Goal: Task Accomplishment & Management: Manage account settings

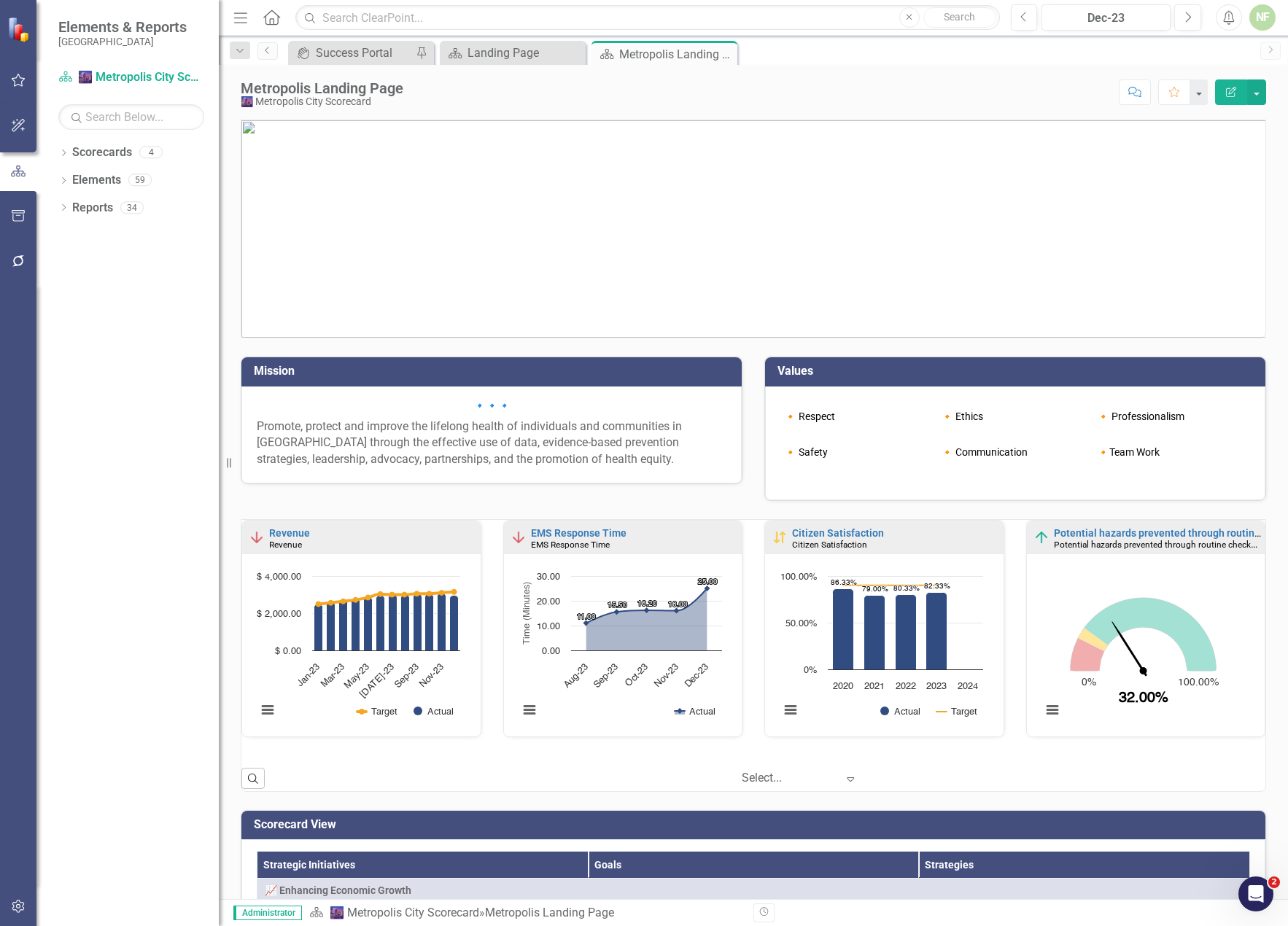
click at [170, 548] on div "Dropdown Scorecards 4 Dropdown 🌆 Metropolis City Scorecard 🏘️ Community Develop…" at bounding box center [128, 533] width 183 height 785
click at [64, 150] on icon "Dropdown" at bounding box center [64, 154] width 10 height 8
click at [108, 149] on link "Scorecards" at bounding box center [102, 152] width 59 height 17
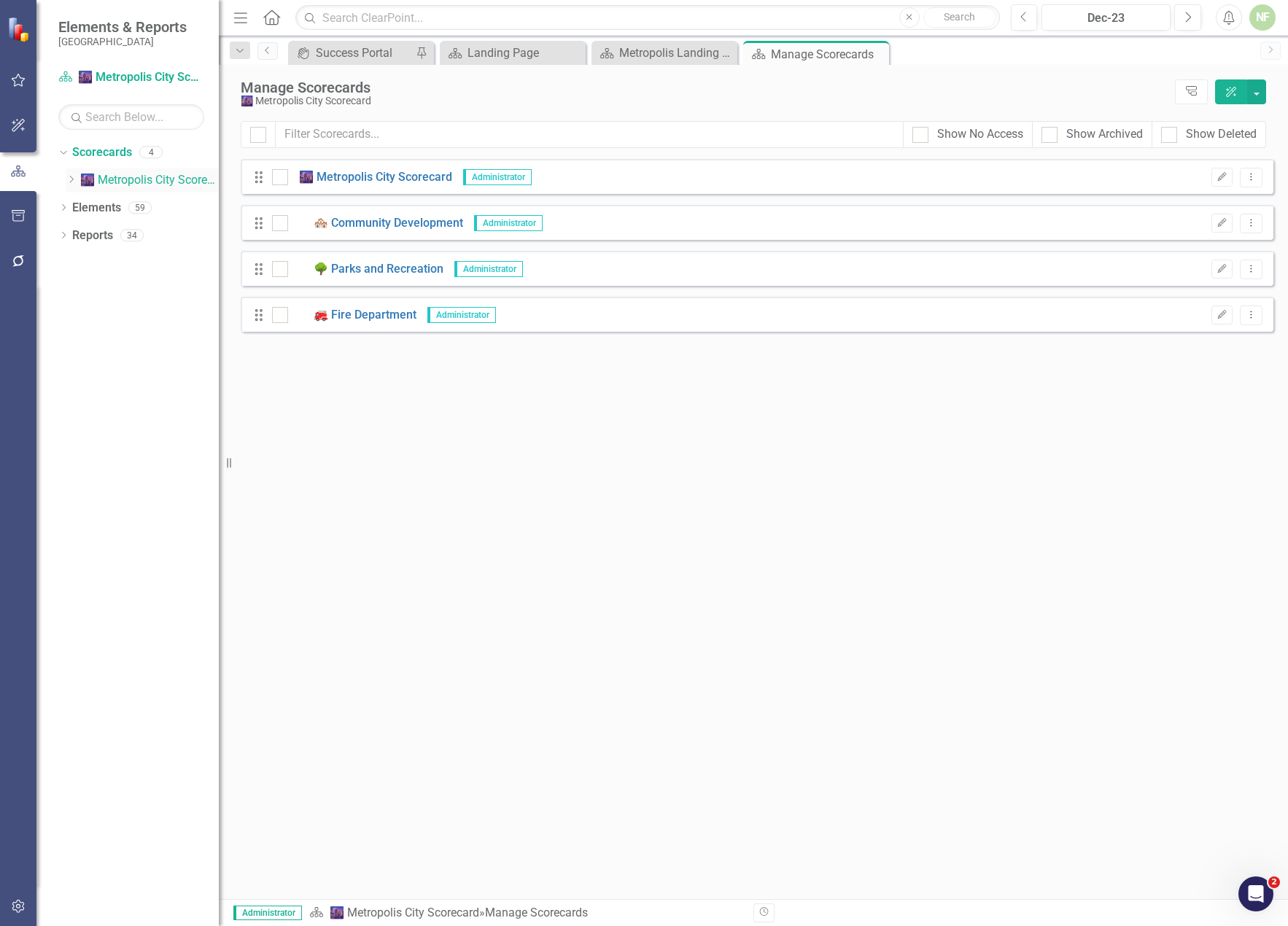
click at [151, 173] on link "🌆 Metropolis City Scorecard" at bounding box center [149, 180] width 139 height 17
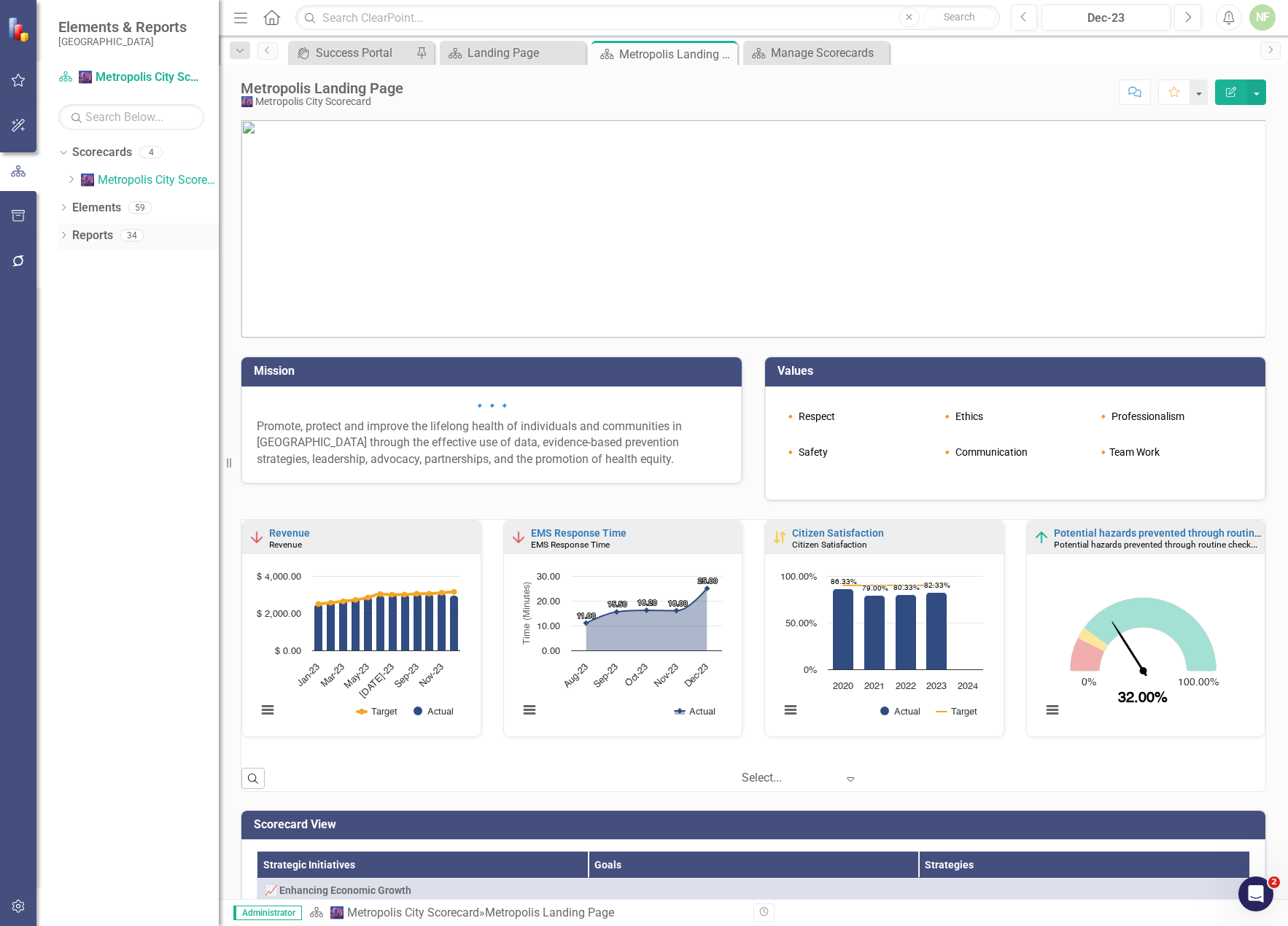
click at [108, 236] on link "Reports" at bounding box center [93, 235] width 41 height 17
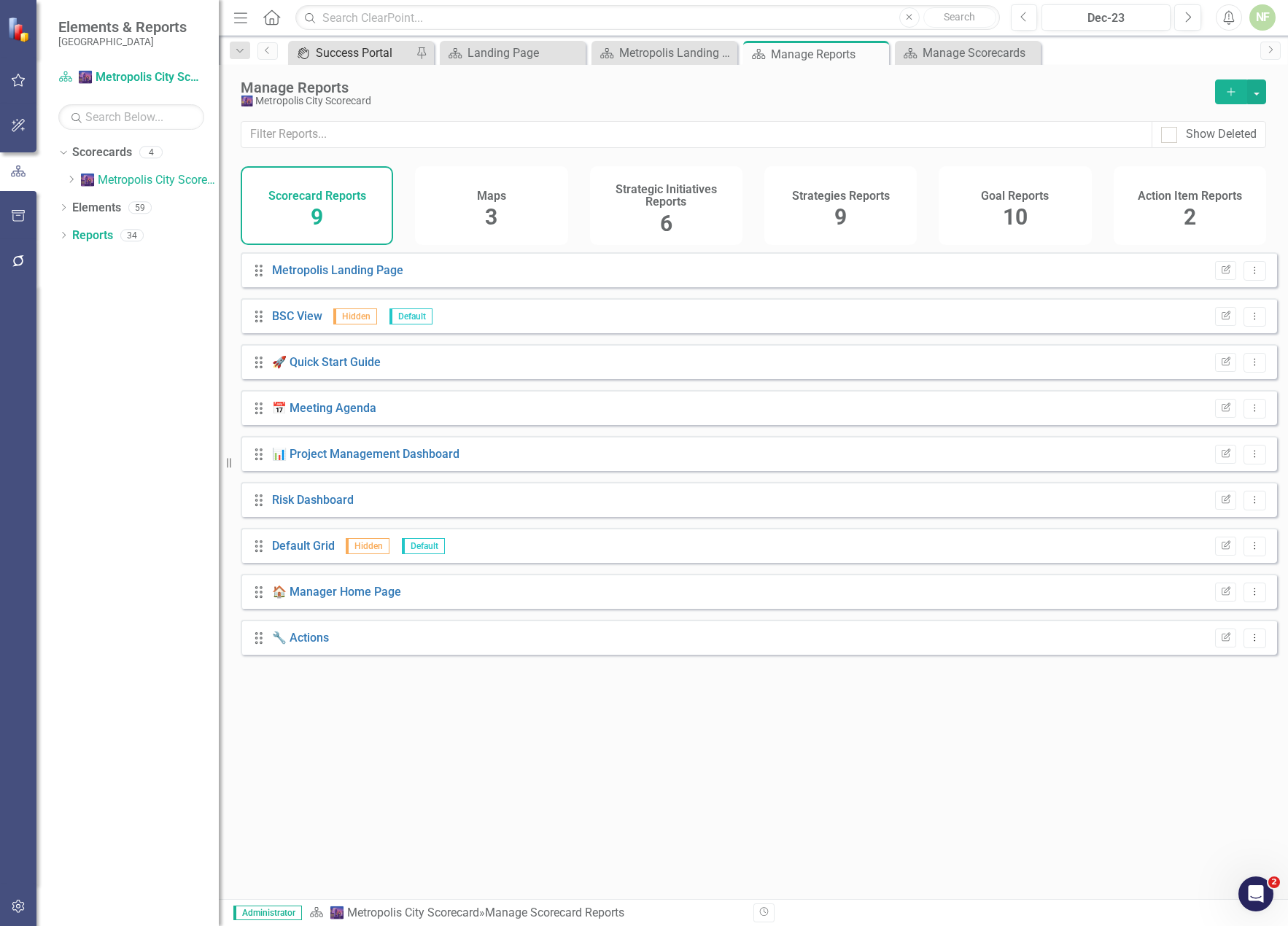
click at [356, 55] on div "Success Portal" at bounding box center [364, 52] width 96 height 18
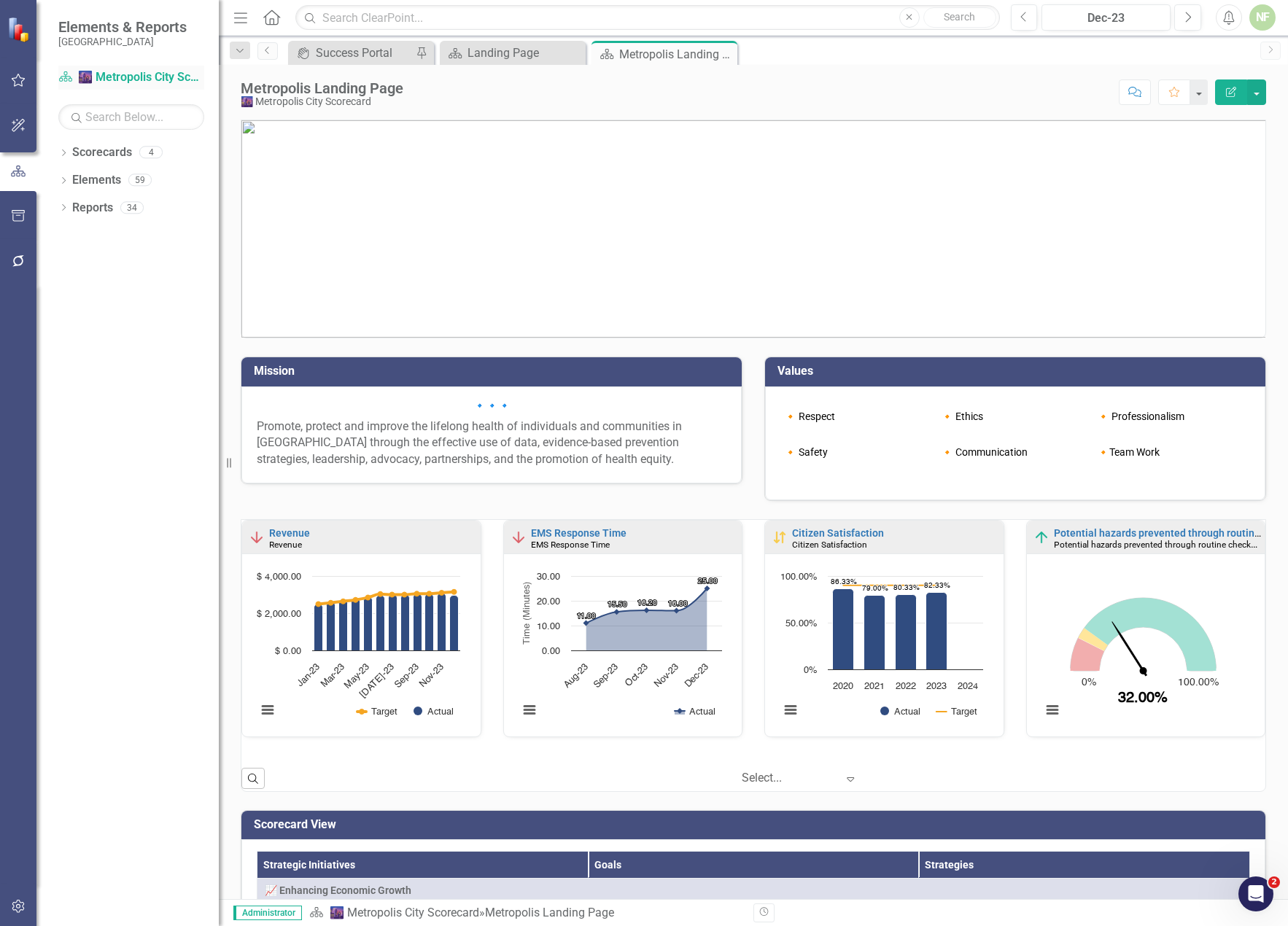
click at [64, 73] on icon at bounding box center [66, 77] width 13 height 10
click at [688, 55] on div "Metropolis Landing Page" at bounding box center [658, 54] width 78 height 18
click at [498, 61] on div "Landing Page" at bounding box center [516, 52] width 96 height 18
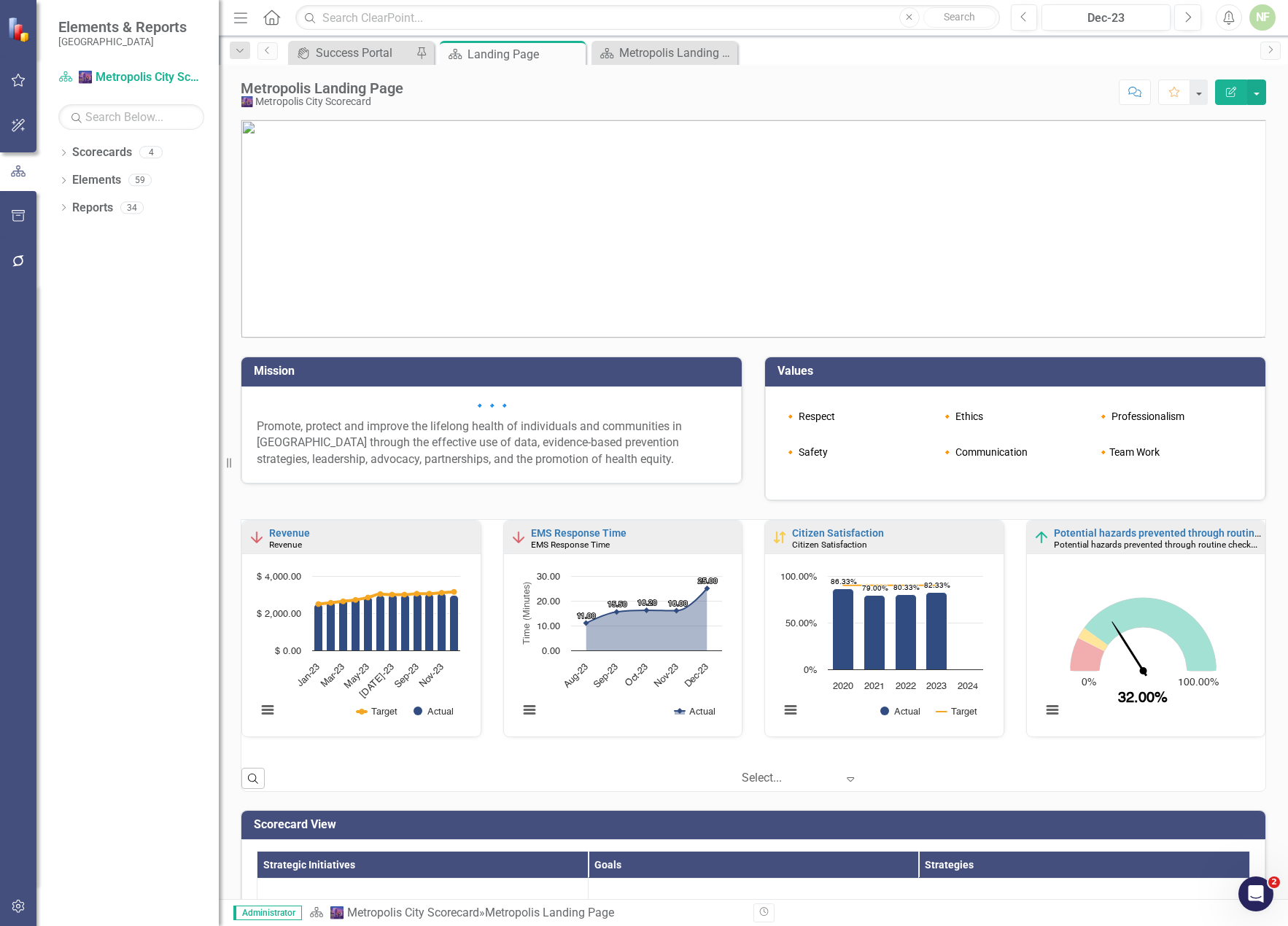
click at [498, 54] on div "Landing Page" at bounding box center [524, 54] width 114 height 18
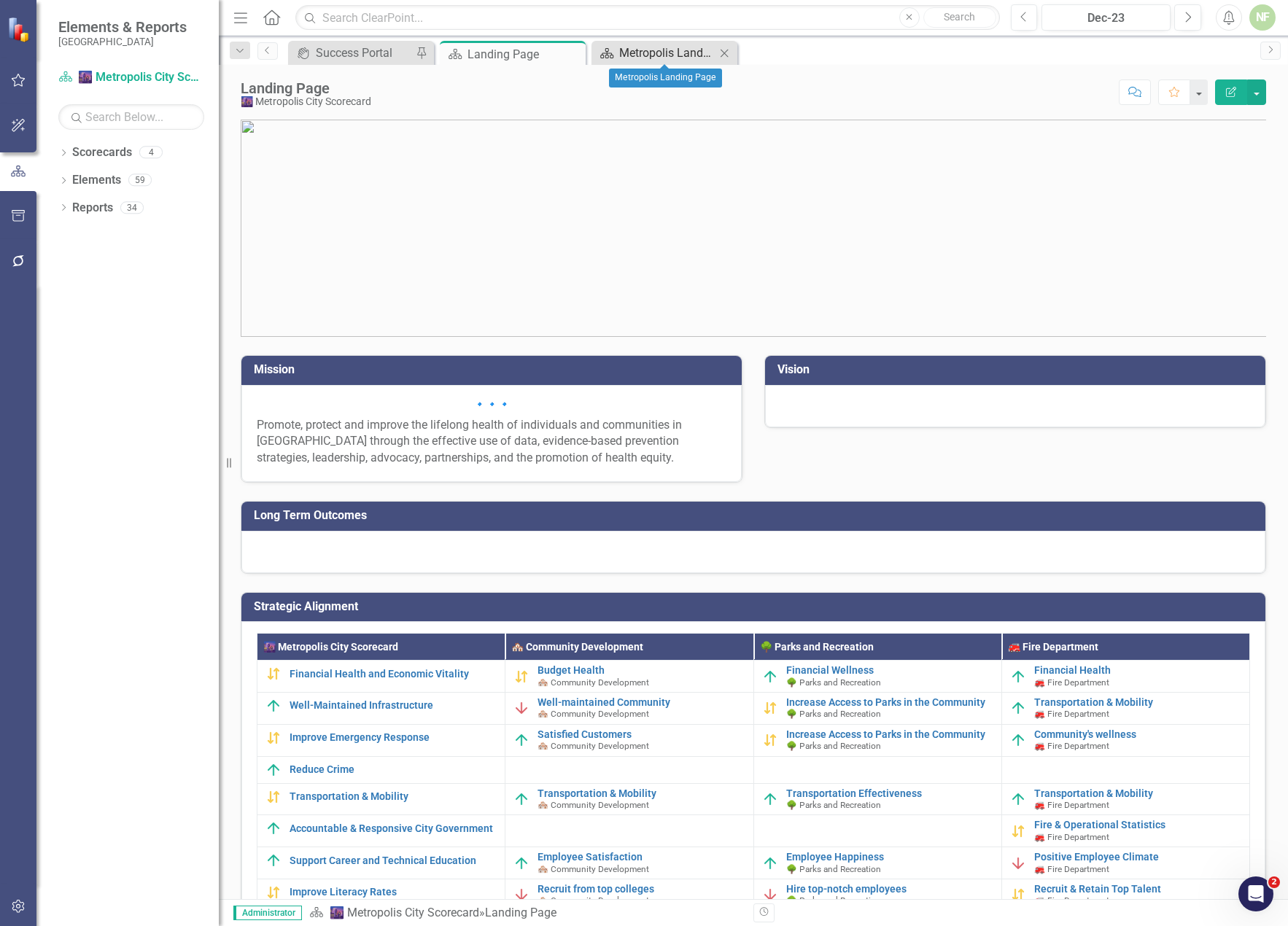
click at [660, 53] on div "Metropolis Landing Page" at bounding box center [668, 52] width 96 height 18
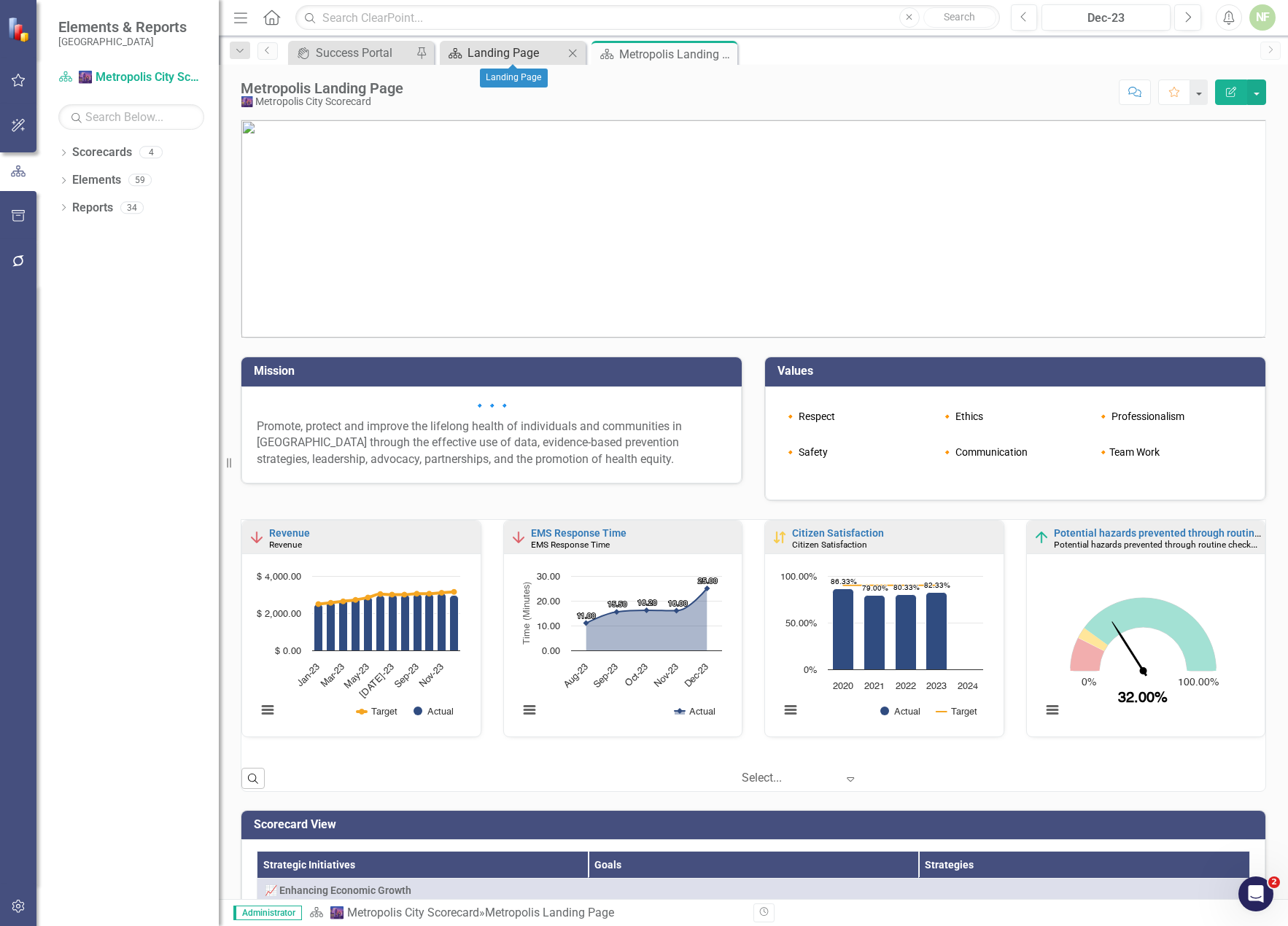
click at [510, 51] on div "Landing Page" at bounding box center [516, 52] width 96 height 18
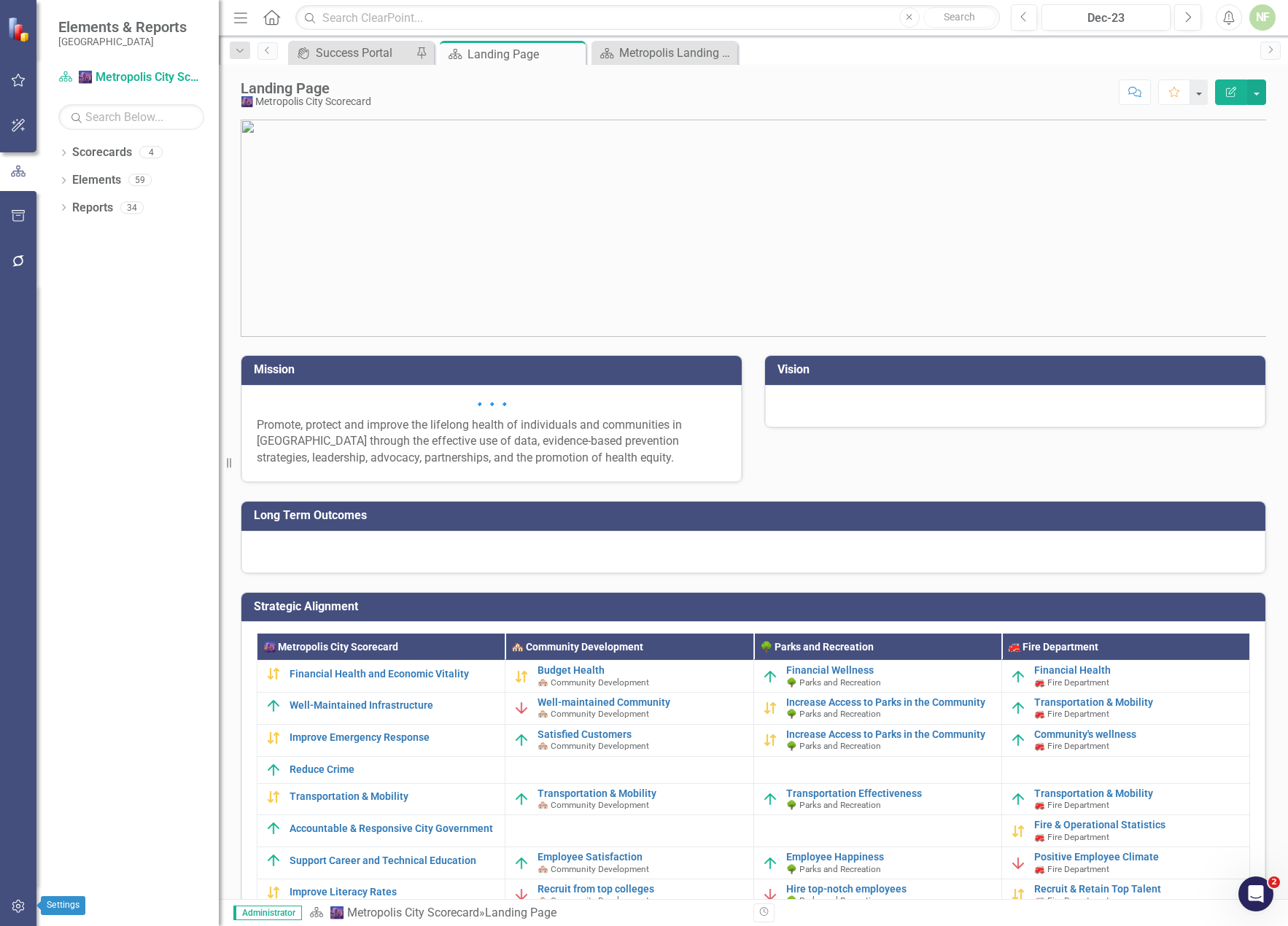
click at [14, 906] on icon "button" at bounding box center [17, 906] width 12 height 13
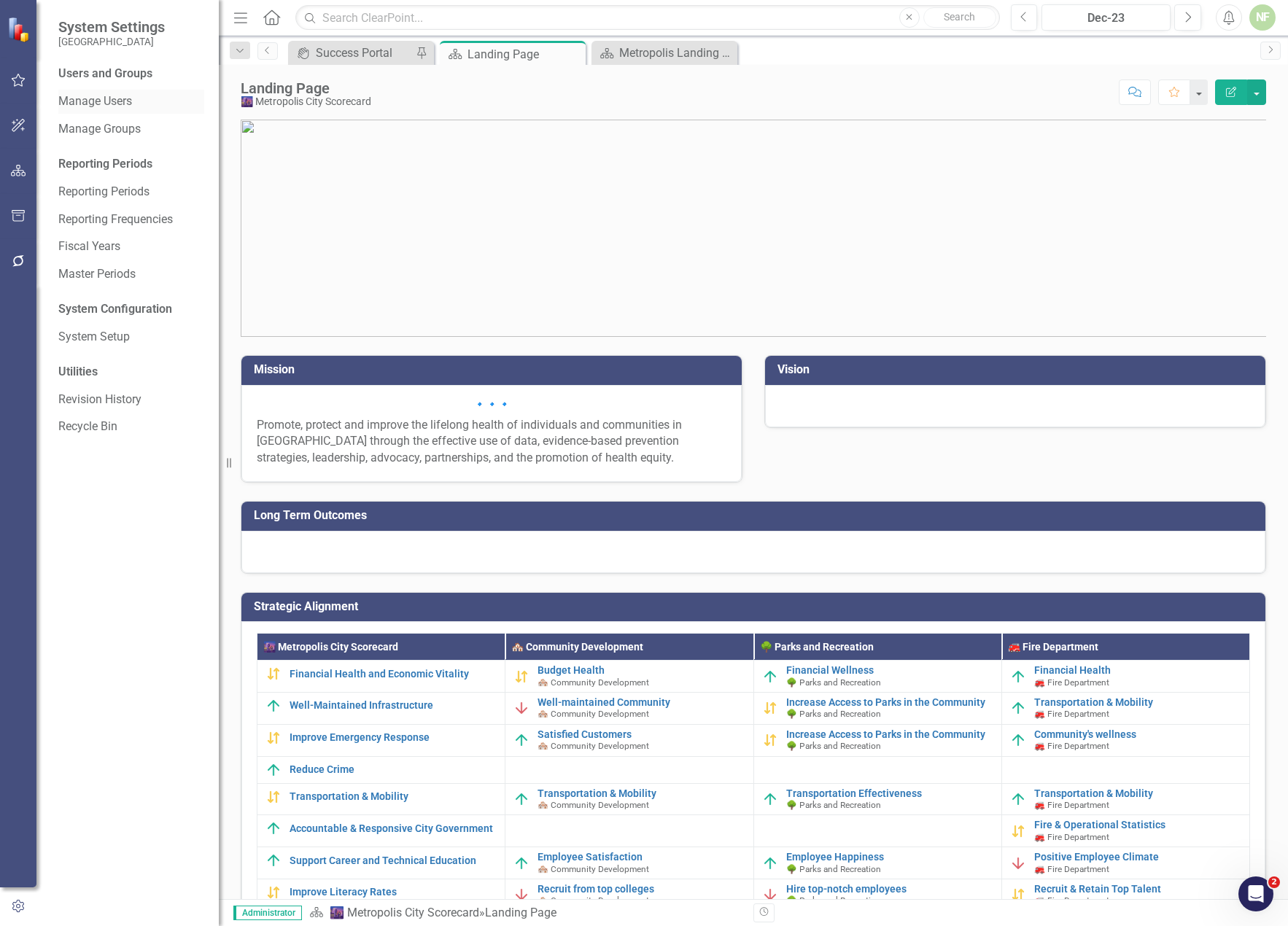
click at [97, 100] on link "Manage Users" at bounding box center [131, 101] width 146 height 17
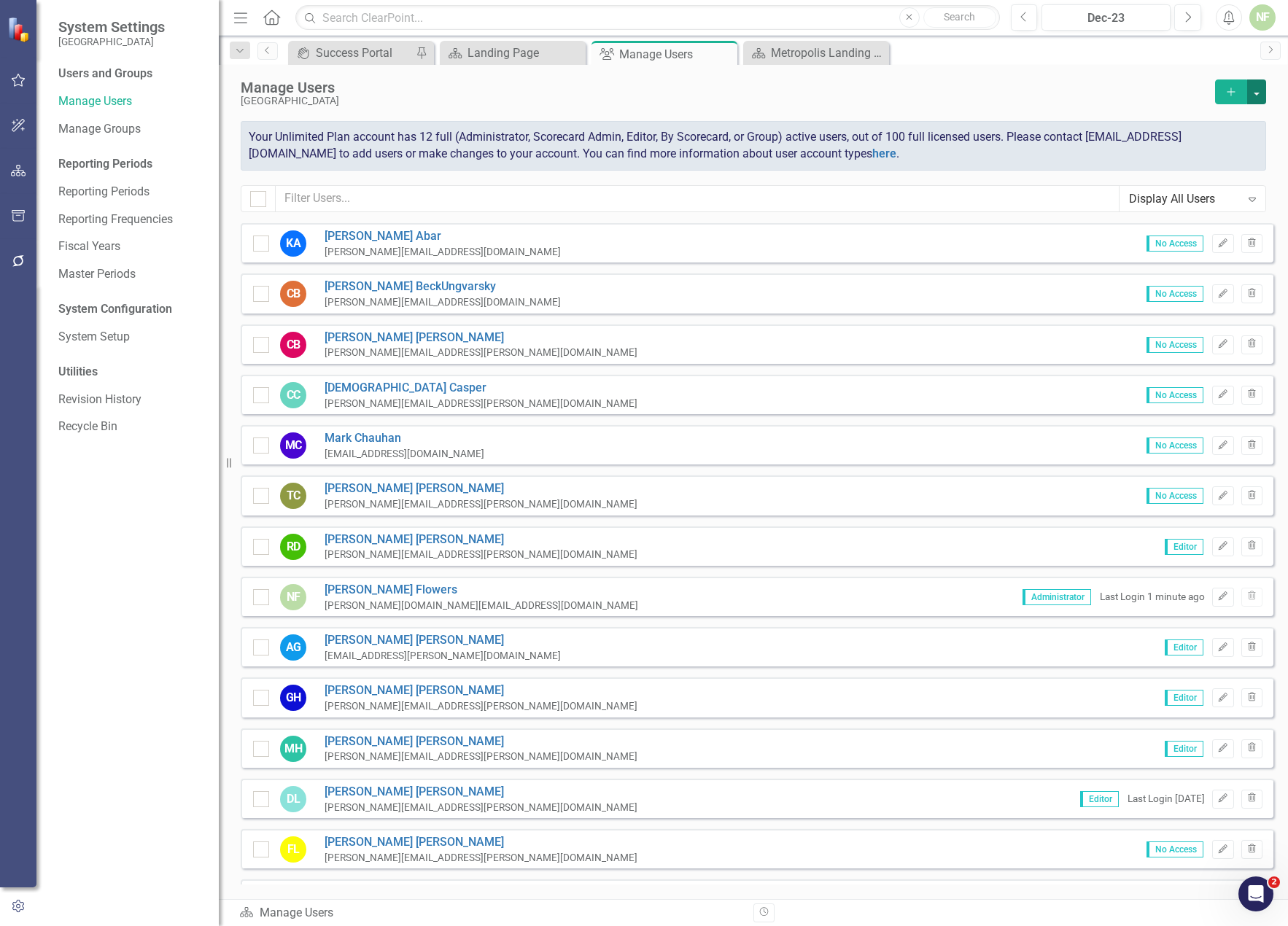
click at [1261, 94] on button "button" at bounding box center [1257, 92] width 19 height 24
click at [1165, 126] on link "icon.addUser Add User" at bounding box center [1198, 118] width 135 height 27
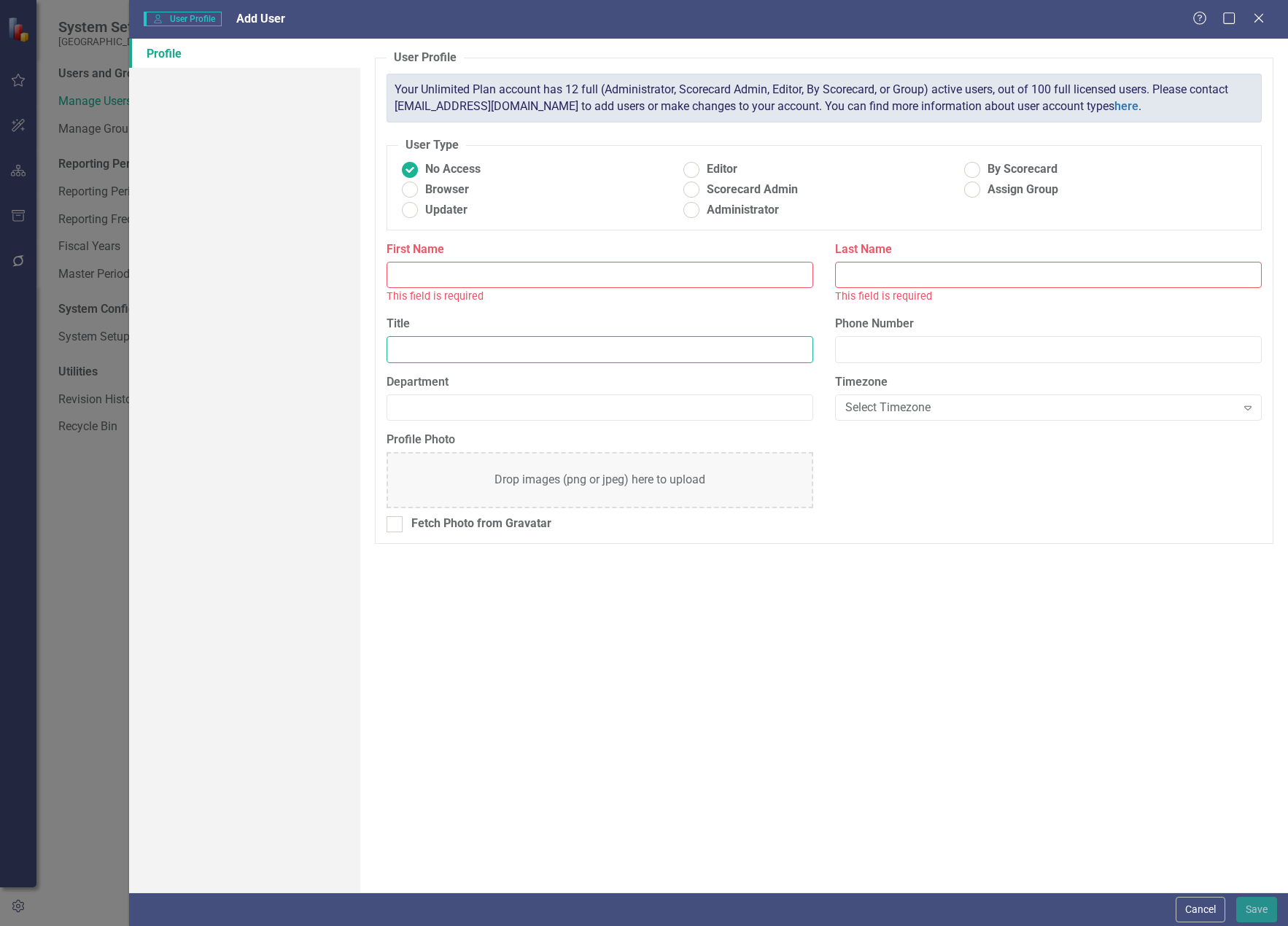
click at [444, 344] on input "Title" at bounding box center [599, 349] width 426 height 27
click at [691, 166] on ins at bounding box center [691, 169] width 23 height 23
click at [691, 166] on input "Editor" at bounding box center [691, 169] width 23 height 23
radio input "true"
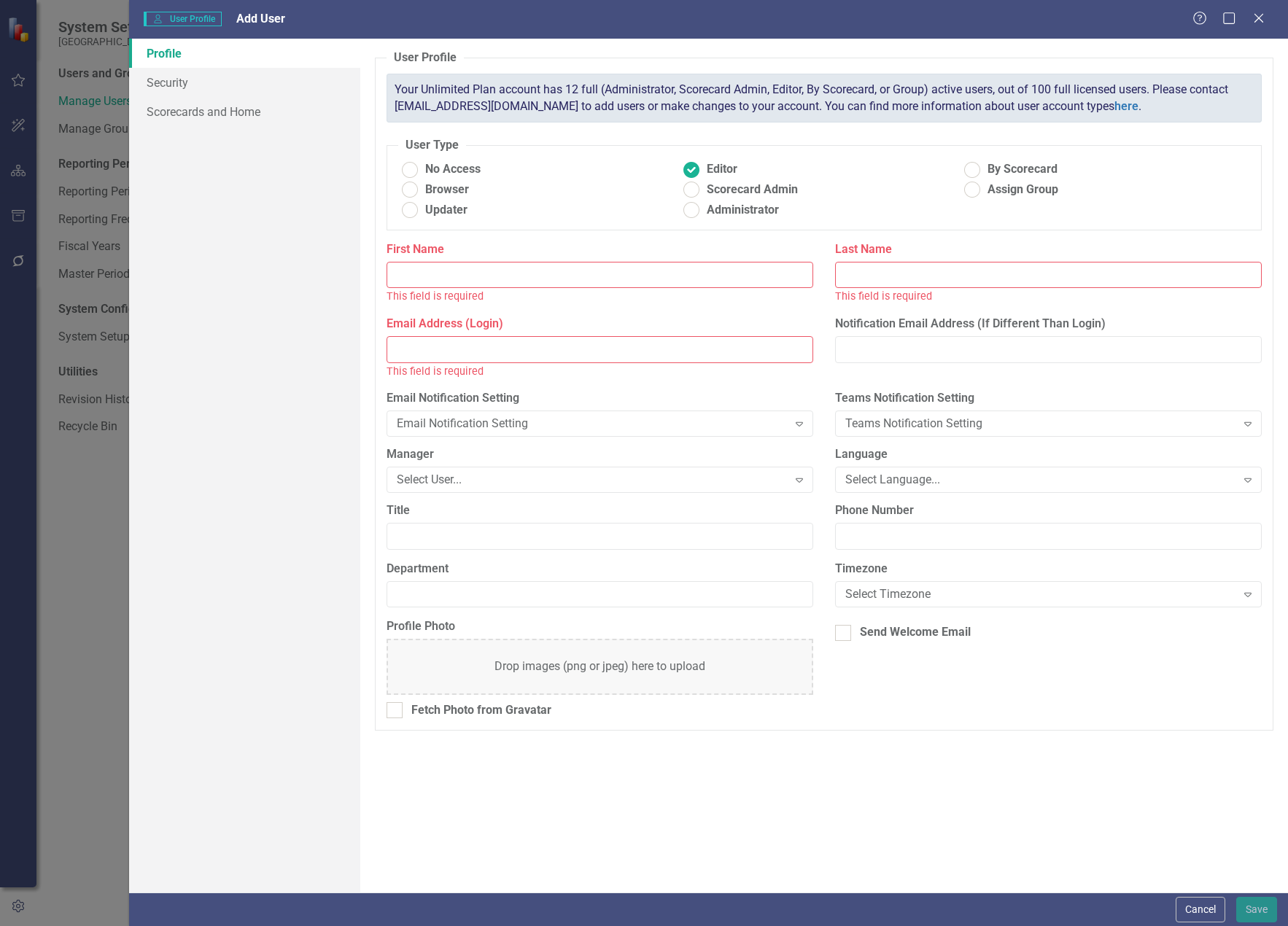
click at [484, 356] on input "Email Address (Login)" at bounding box center [599, 349] width 426 height 27
paste input "[PERSON_NAME] <[PERSON_NAME][EMAIL_ADDRESS][PERSON_NAME][DOMAIN_NAME]>"
click at [401, 347] on input "[PERSON_NAME] <[PERSON_NAME][EMAIL_ADDRESS][PERSON_NAME][DOMAIN_NAME]>" at bounding box center [599, 349] width 426 height 27
type input ", [PERSON_NAME] <[PERSON_NAME][EMAIL_ADDRESS][PERSON_NAME][DOMAIN_NAME]>"
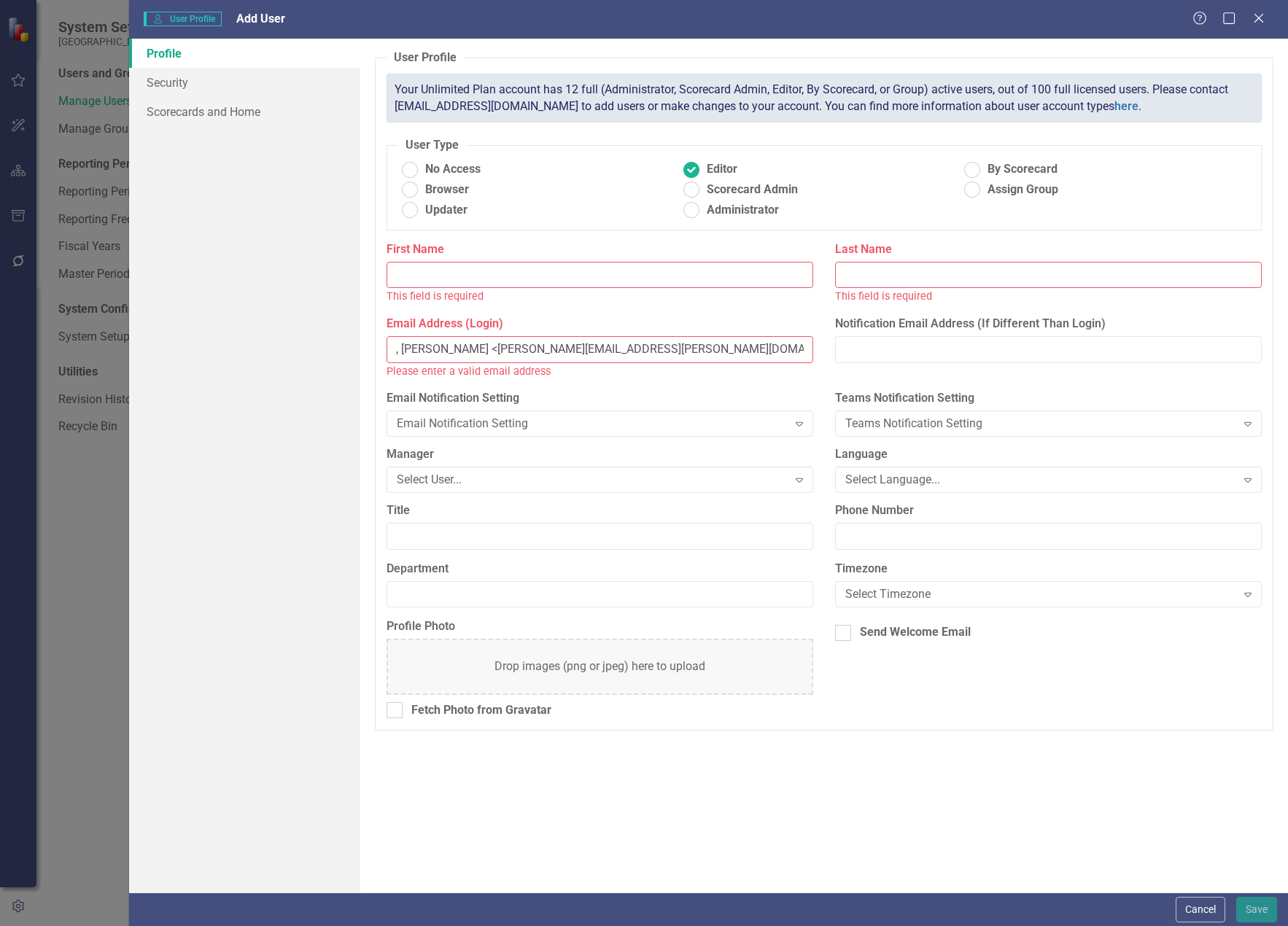
click at [850, 276] on input "Last Name" at bounding box center [1049, 275] width 426 height 27
paste input "[PERSON_NAME]"
type input "[PERSON_NAME]"
click at [424, 352] on input ", [PERSON_NAME] <[PERSON_NAME][EMAIL_ADDRESS][PERSON_NAME][DOMAIN_NAME]>" at bounding box center [599, 349] width 426 height 27
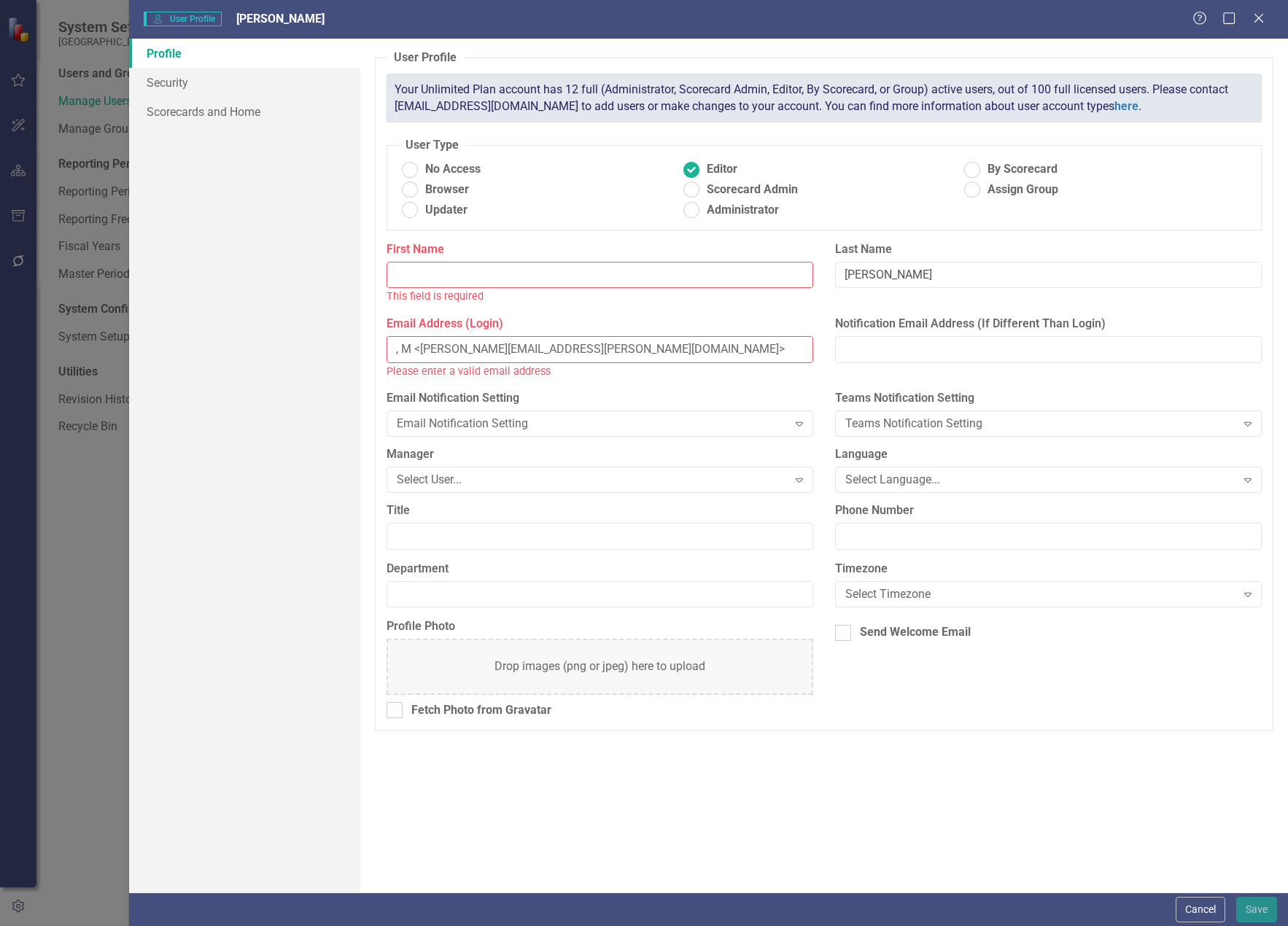
type input ", M <[PERSON_NAME][EMAIL_ADDRESS][PERSON_NAME][DOMAIN_NAME]>"
click at [433, 279] on input "First Name" at bounding box center [599, 275] width 426 height 27
paste input "[PERSON_NAME]"
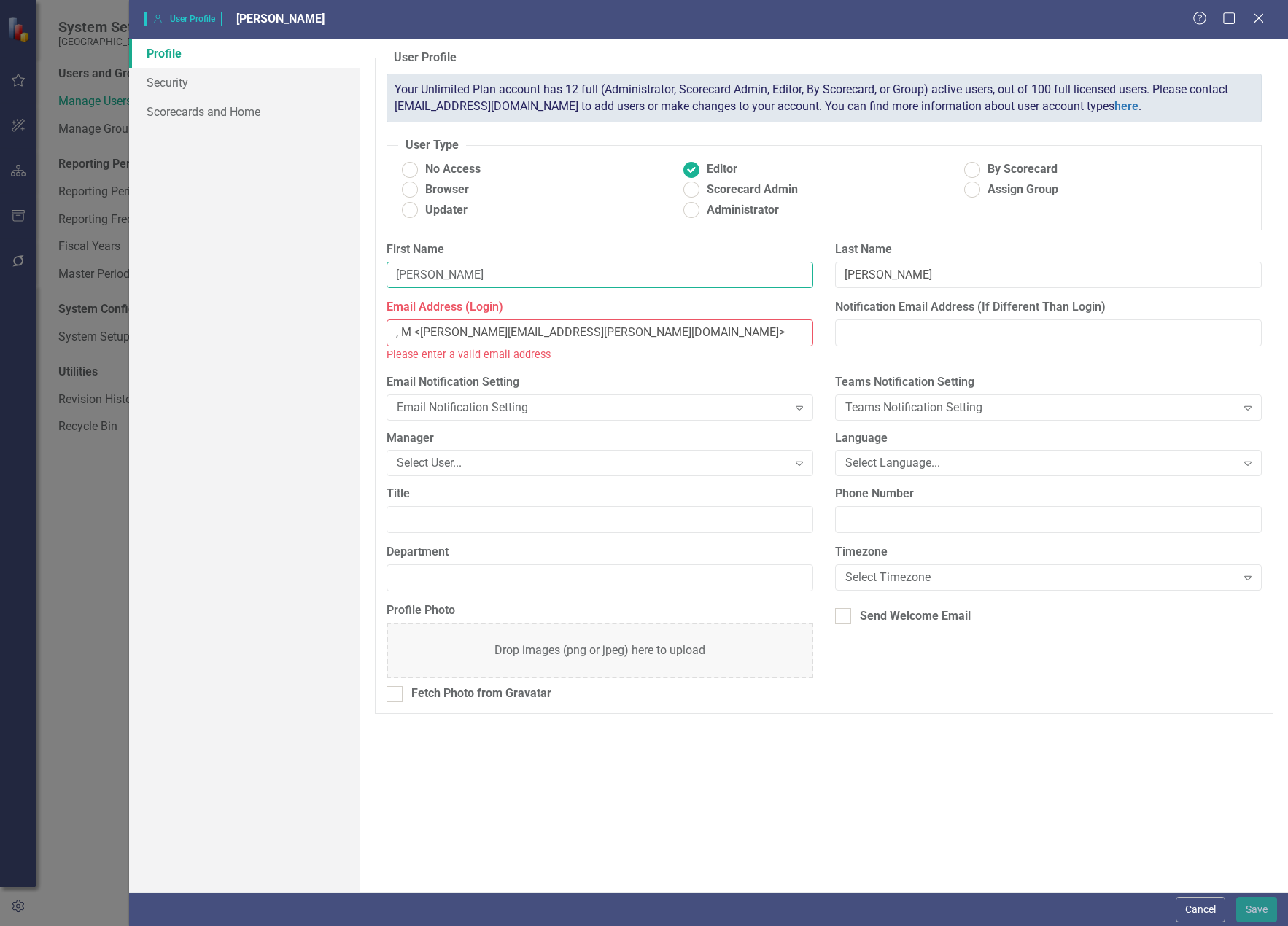
type input "[PERSON_NAME]"
click at [638, 331] on input ", M <[PERSON_NAME][EMAIL_ADDRESS][PERSON_NAME][DOMAIN_NAME]>" at bounding box center [599, 333] width 426 height 27
drag, startPoint x: 419, startPoint y: 333, endPoint x: 331, endPoint y: 330, distance: 88.1
click at [331, 330] on div "Profile Security Scorecards and Home User Profile ClearPoint has a wealth of op…" at bounding box center [709, 466] width 1160 height 854
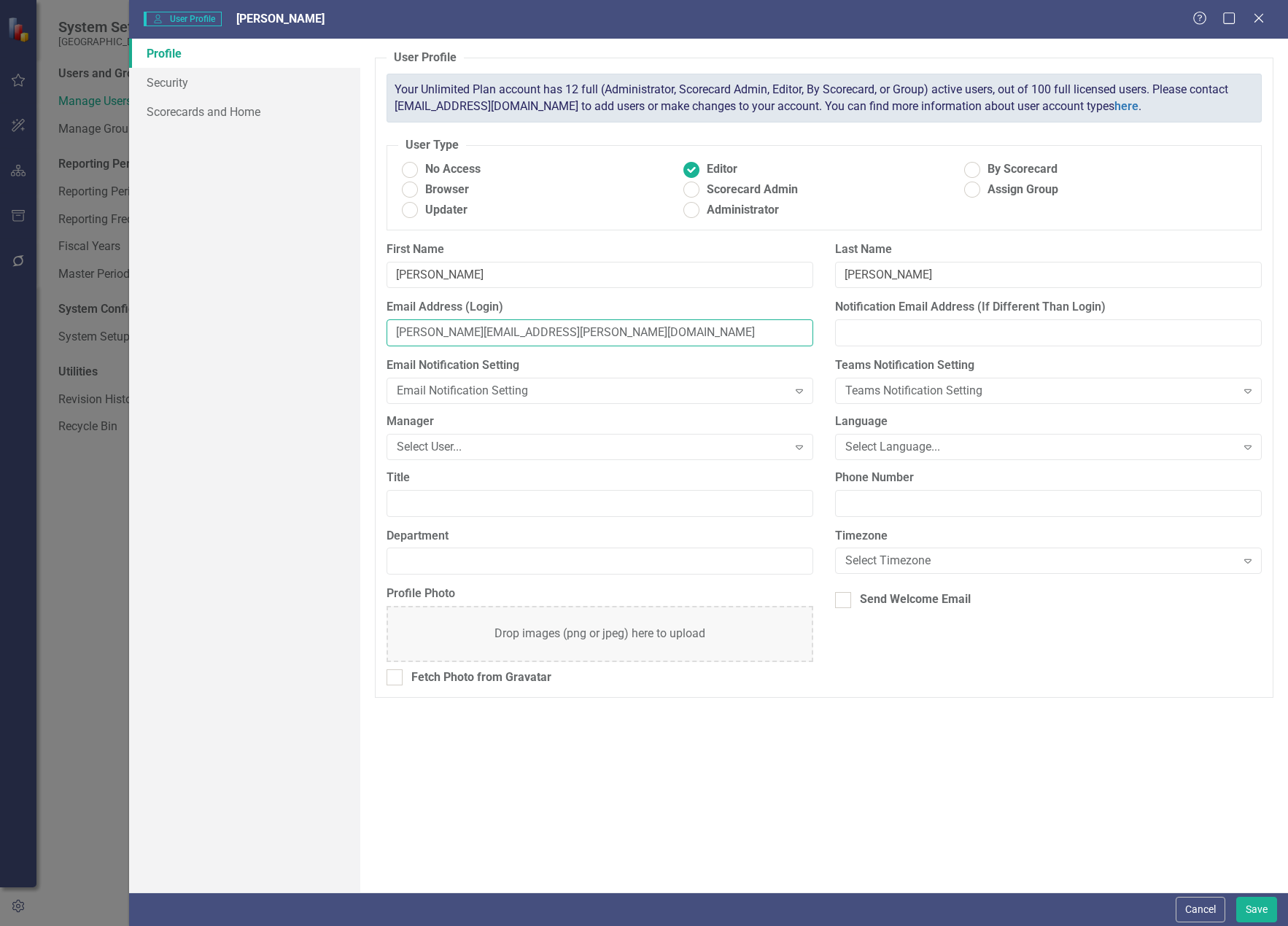
type input "[PERSON_NAME][EMAIL_ADDRESS][PERSON_NAME][DOMAIN_NAME]"
click at [320, 350] on div "Profile Security Scorecards and Home" at bounding box center [245, 466] width 232 height 854
click at [210, 110] on link "Scorecards and Home" at bounding box center [245, 111] width 232 height 29
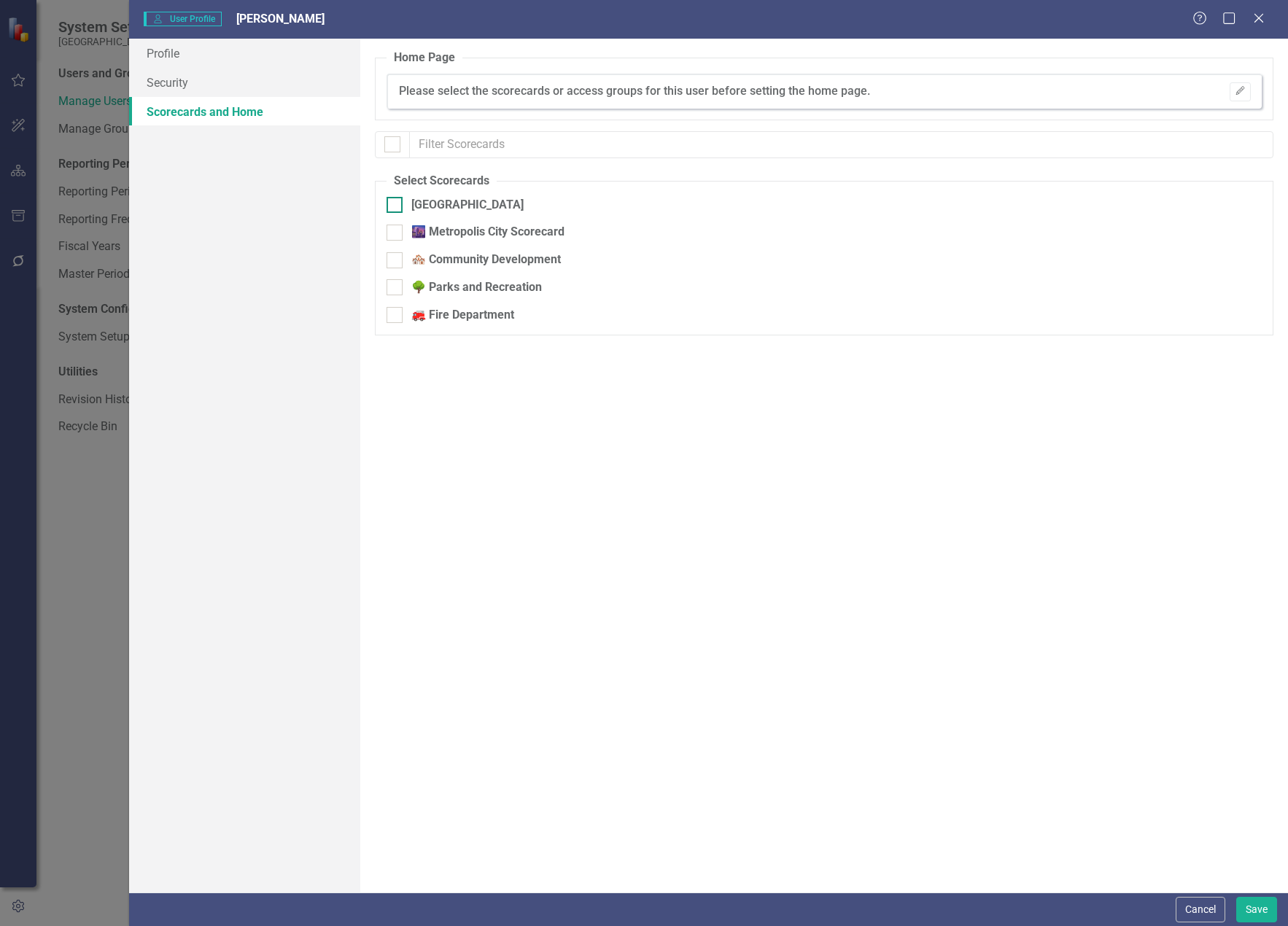
click at [397, 204] on div at bounding box center [394, 204] width 16 height 16
click at [396, 204] on input "[GEOGRAPHIC_DATA]" at bounding box center [391, 201] width 10 height 10
checkbox input "true"
click at [1276, 907] on button "Save" at bounding box center [1257, 909] width 41 height 25
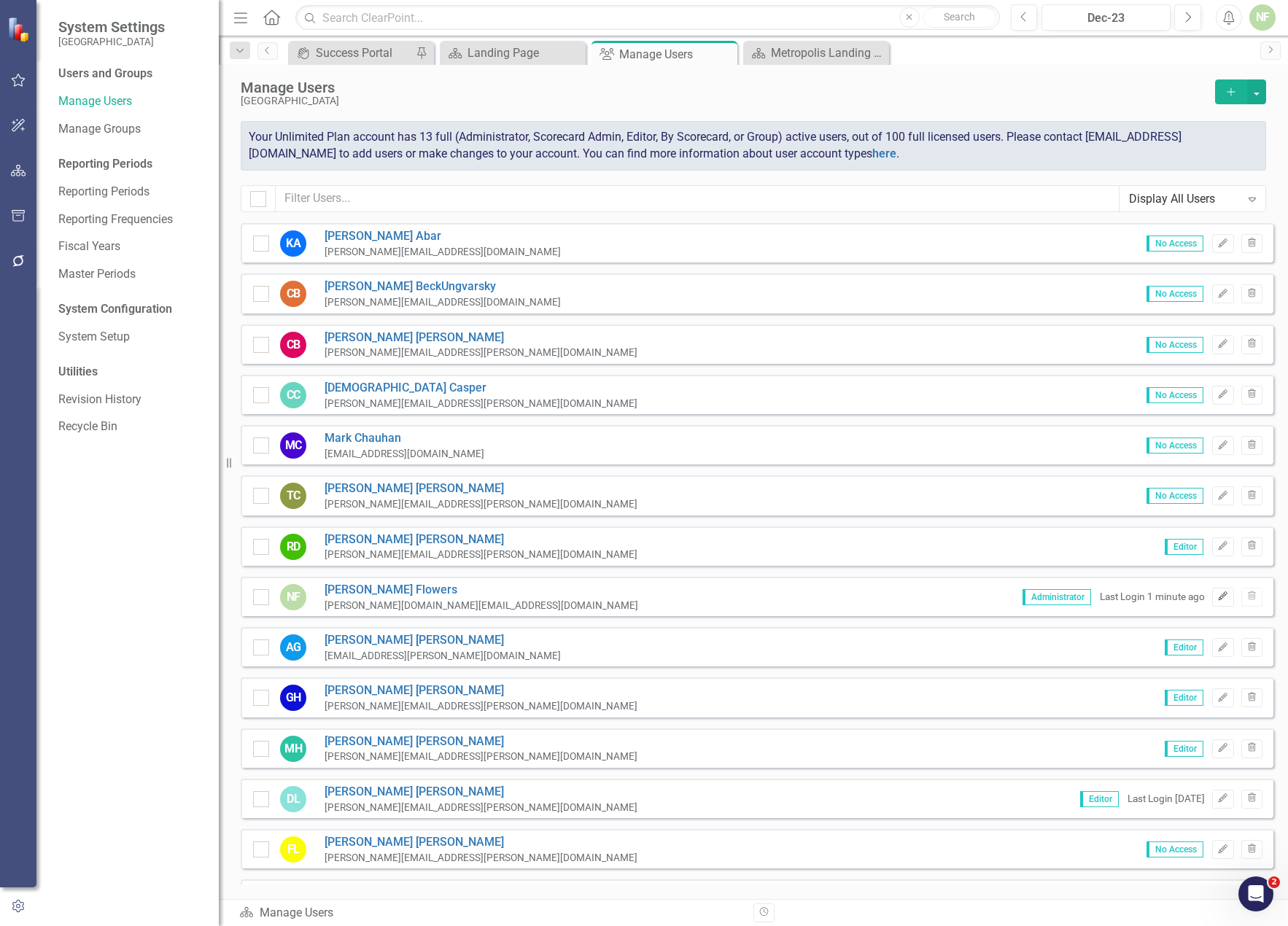
click at [1217, 598] on icon "Edit" at bounding box center [1222, 597] width 11 height 9
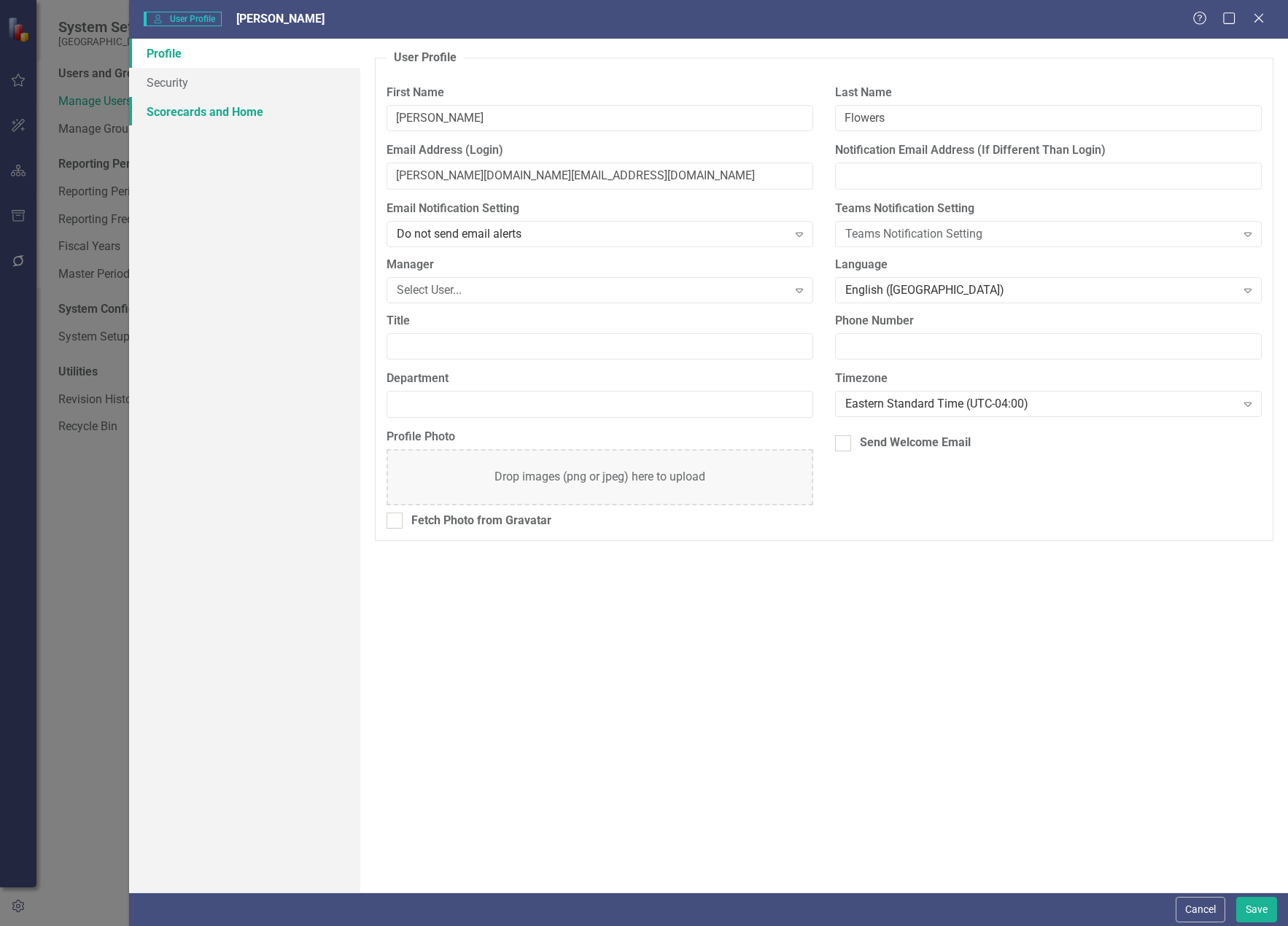
click at [239, 113] on link "Scorecards and Home" at bounding box center [245, 111] width 232 height 29
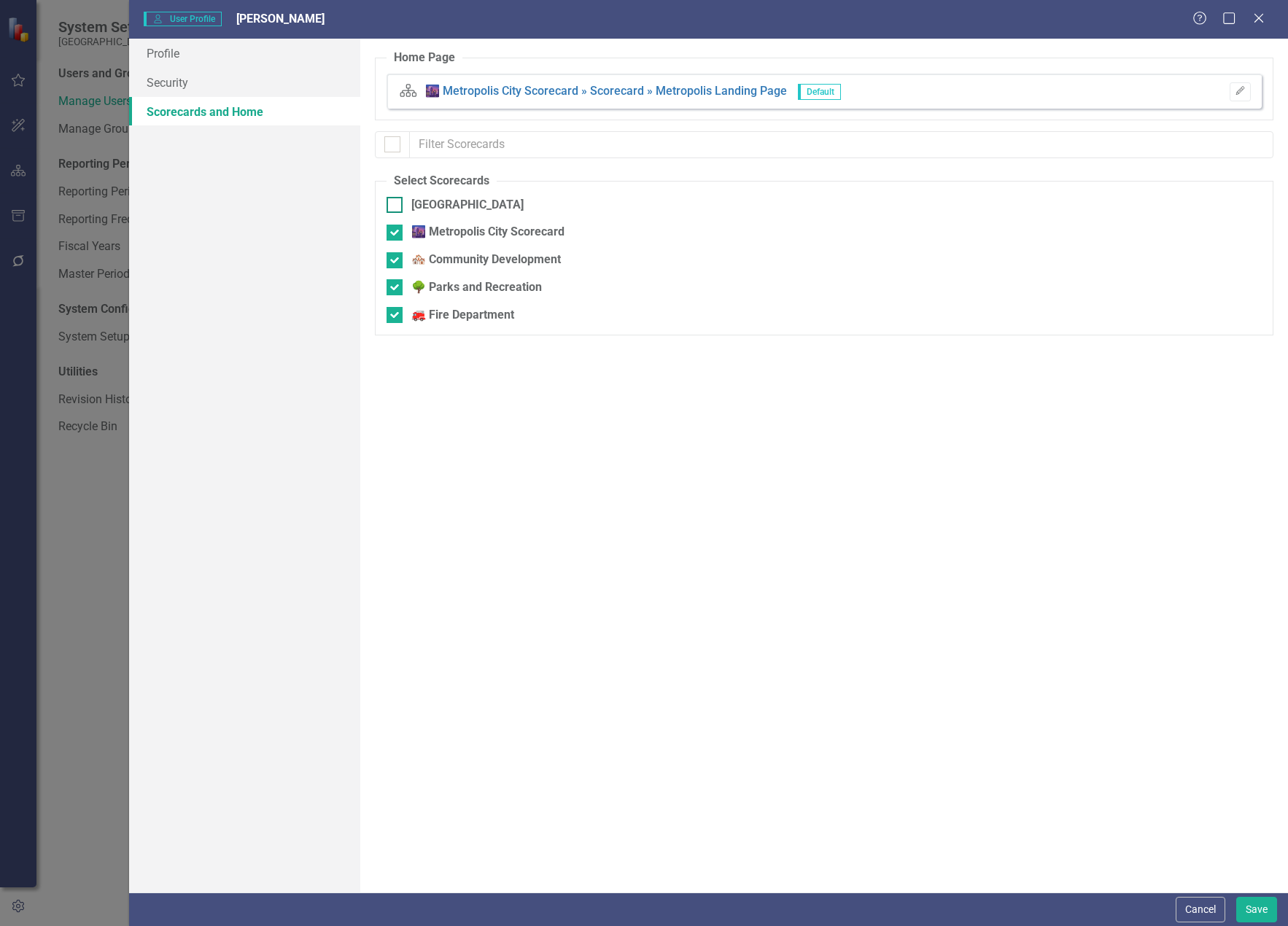
click at [392, 210] on div at bounding box center [394, 204] width 16 height 16
click at [392, 206] on input "[GEOGRAPHIC_DATA]" at bounding box center [391, 201] width 10 height 10
checkbox input "true"
click at [1254, 916] on button "Save" at bounding box center [1257, 909] width 41 height 25
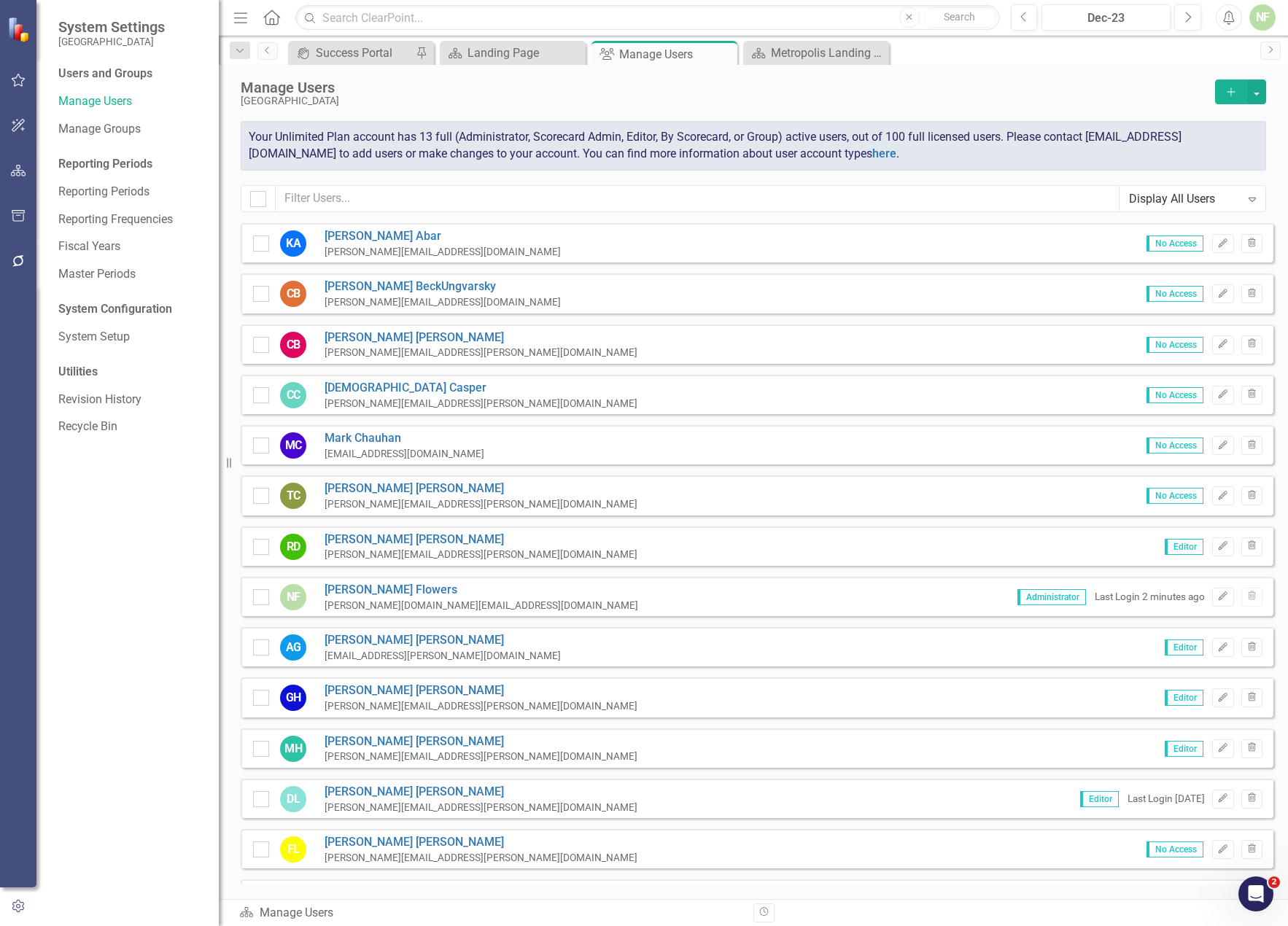
scroll to position [487, 0]
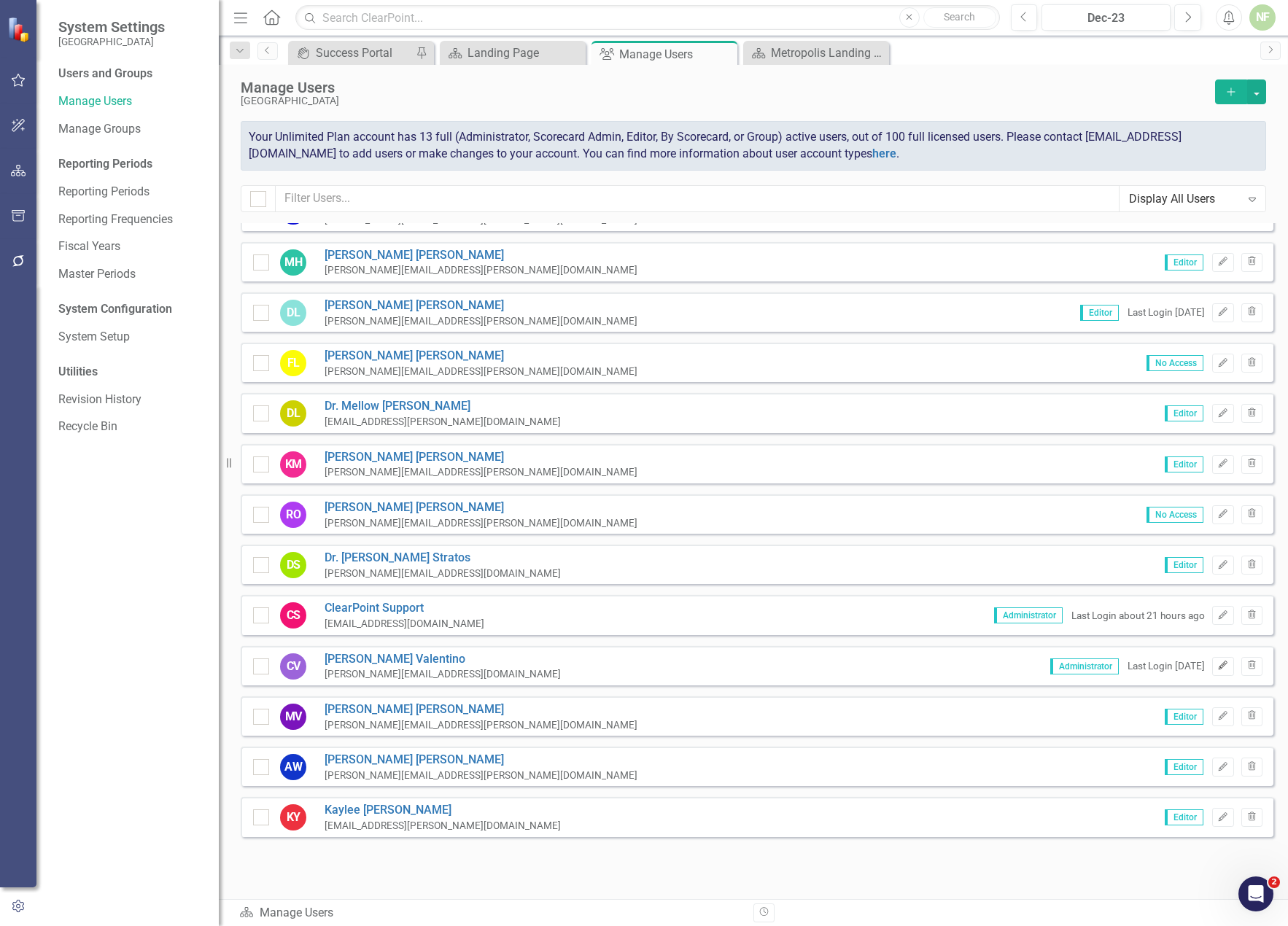
click at [1217, 664] on icon "Edit" at bounding box center [1222, 666] width 11 height 9
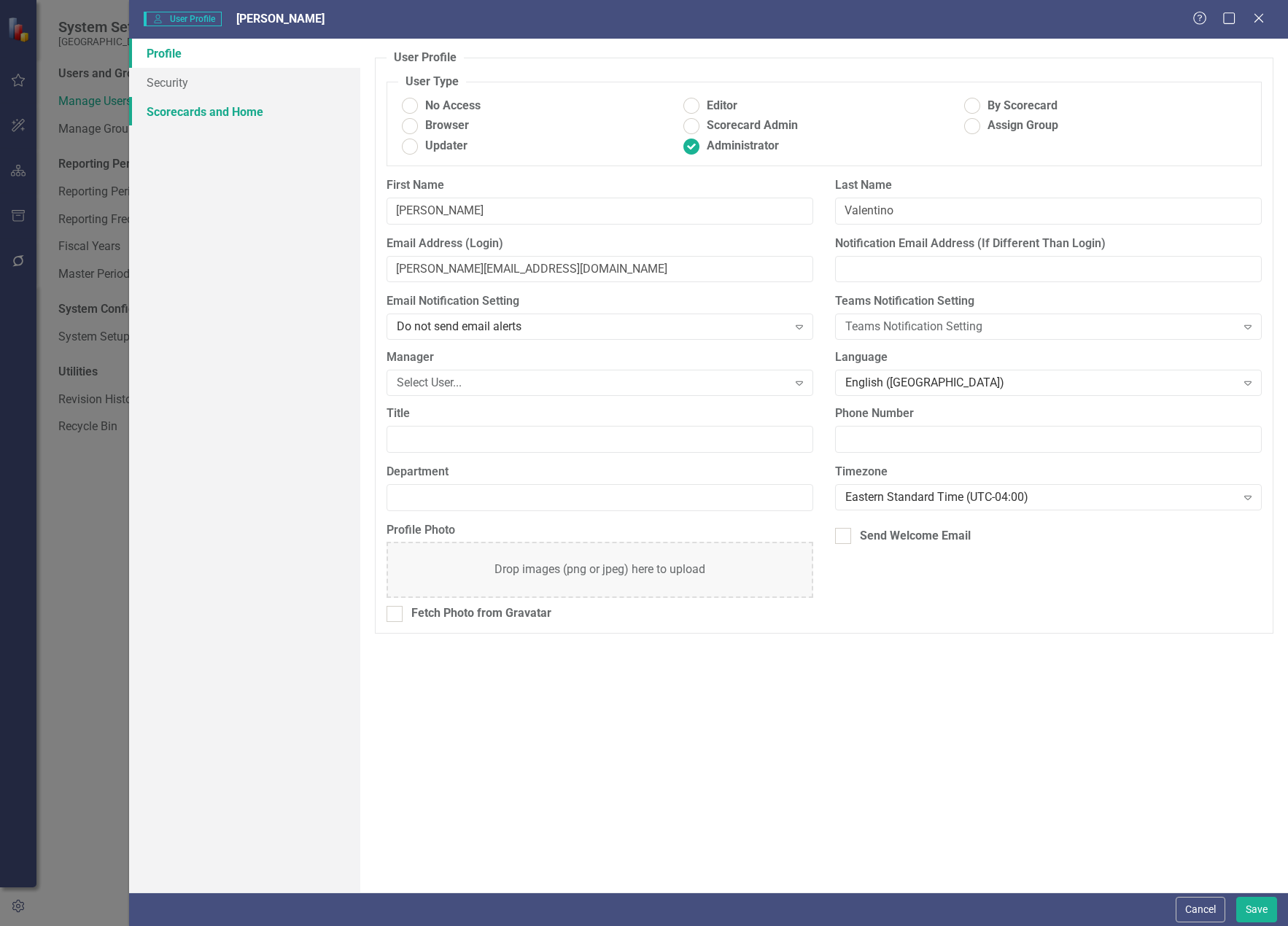
click at [205, 106] on link "Scorecards and Home" at bounding box center [245, 111] width 232 height 29
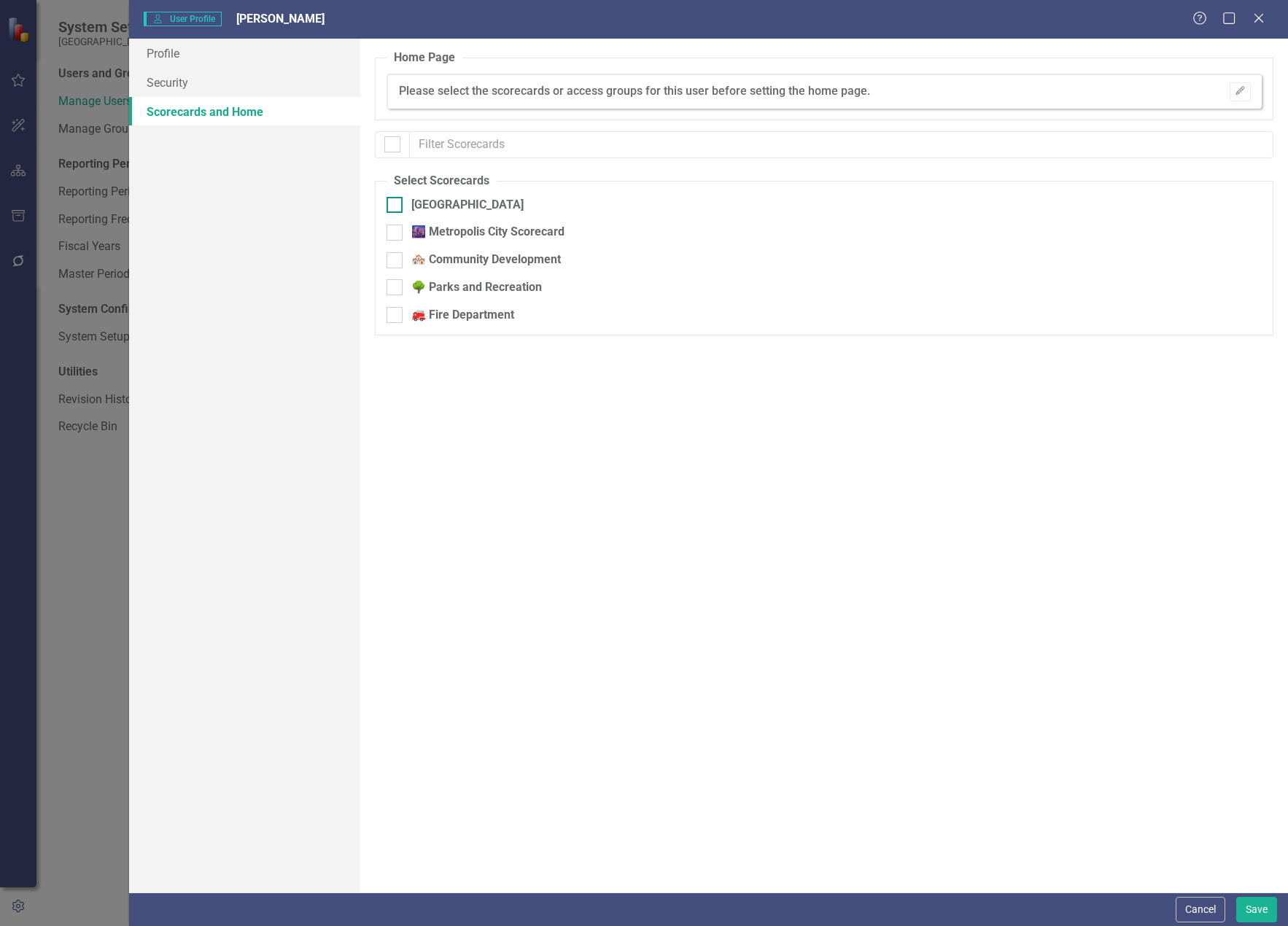
click at [389, 202] on input "[GEOGRAPHIC_DATA]" at bounding box center [391, 201] width 10 height 10
checkbox input "true"
click at [1270, 917] on button "Save" at bounding box center [1257, 909] width 41 height 25
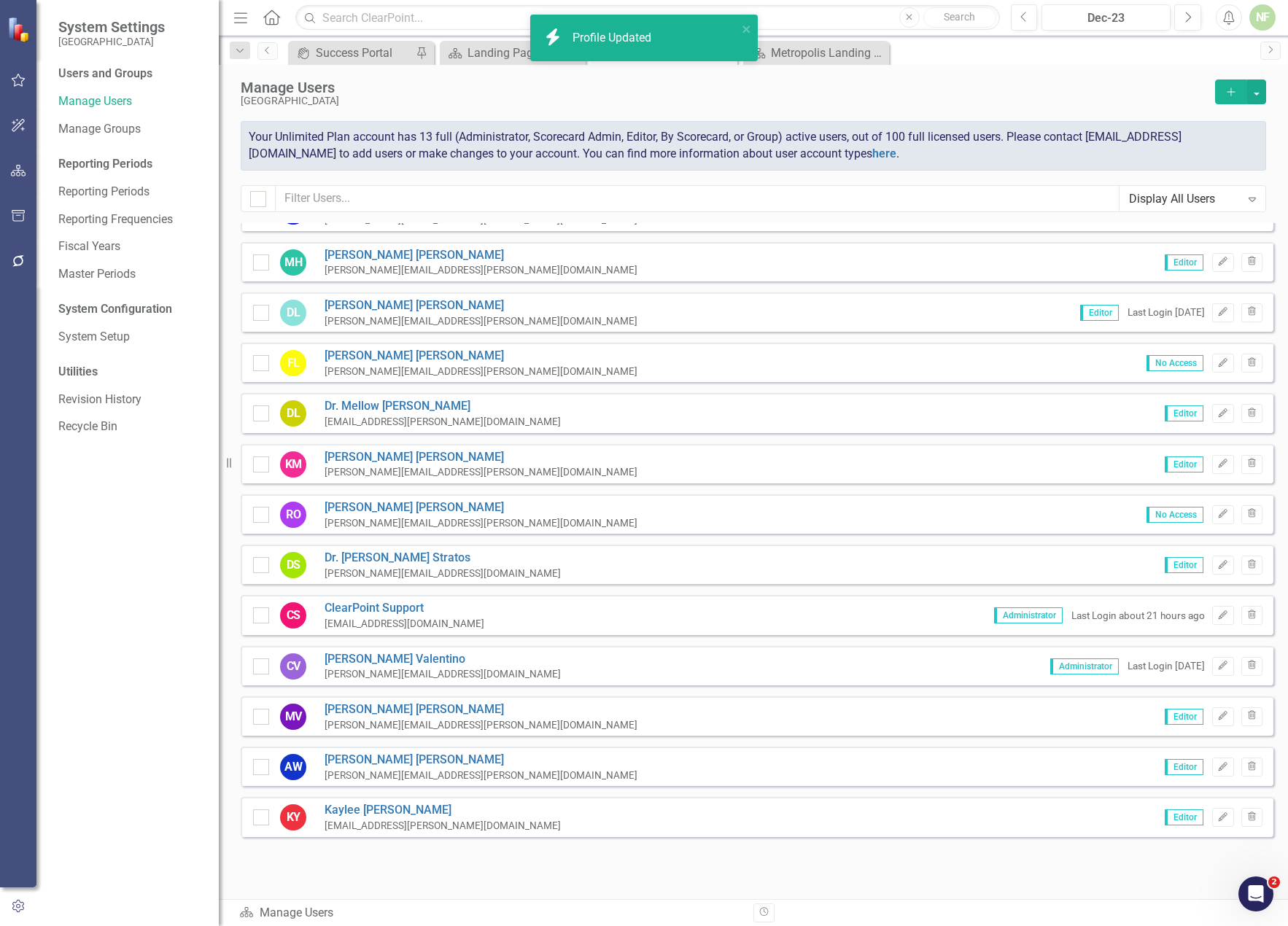
scroll to position [0, 0]
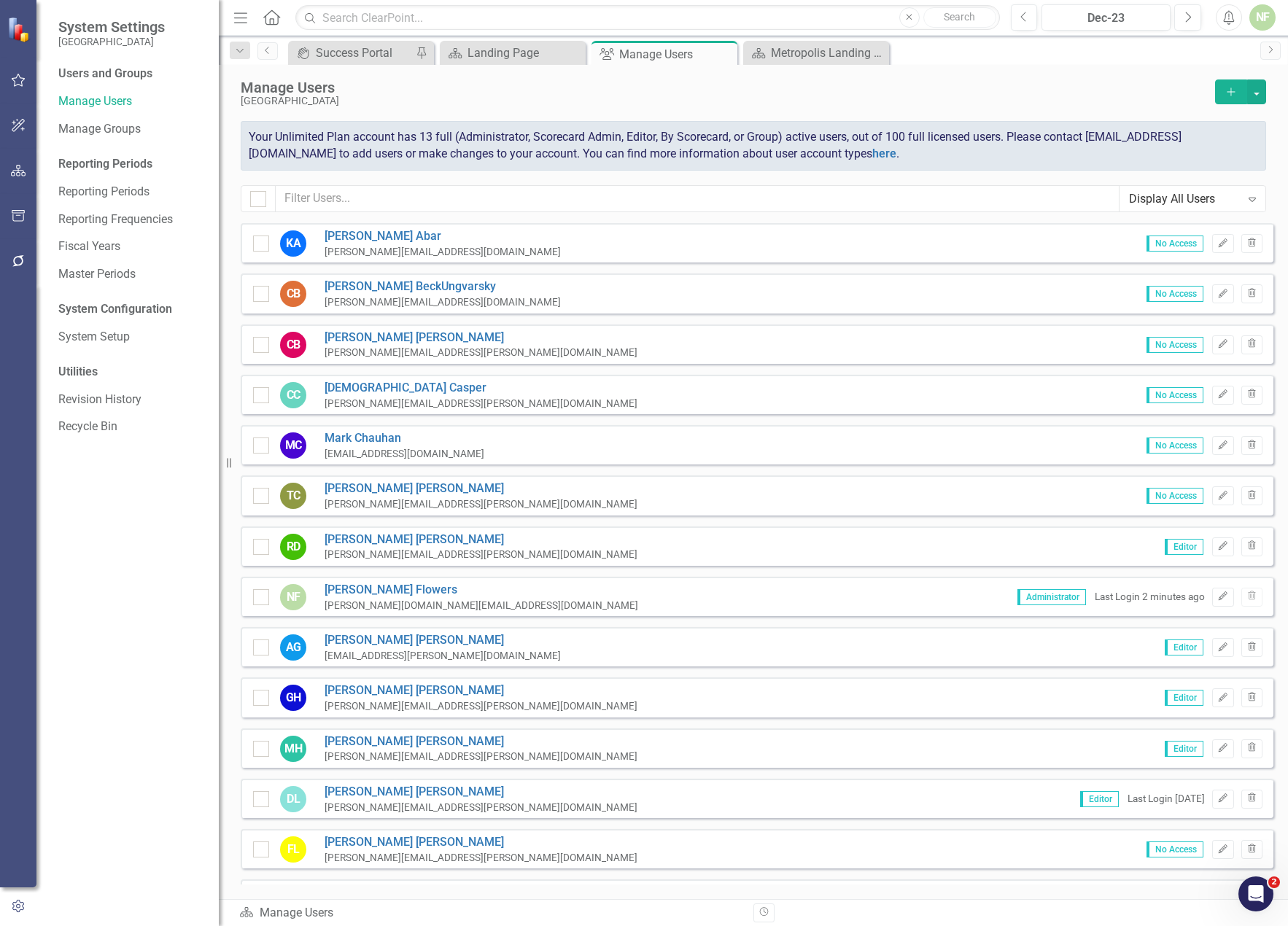
click at [12, 902] on icon "button" at bounding box center [18, 906] width 16 height 13
click at [18, 28] on img at bounding box center [20, 29] width 26 height 26
click at [19, 172] on icon "button" at bounding box center [19, 170] width 16 height 11
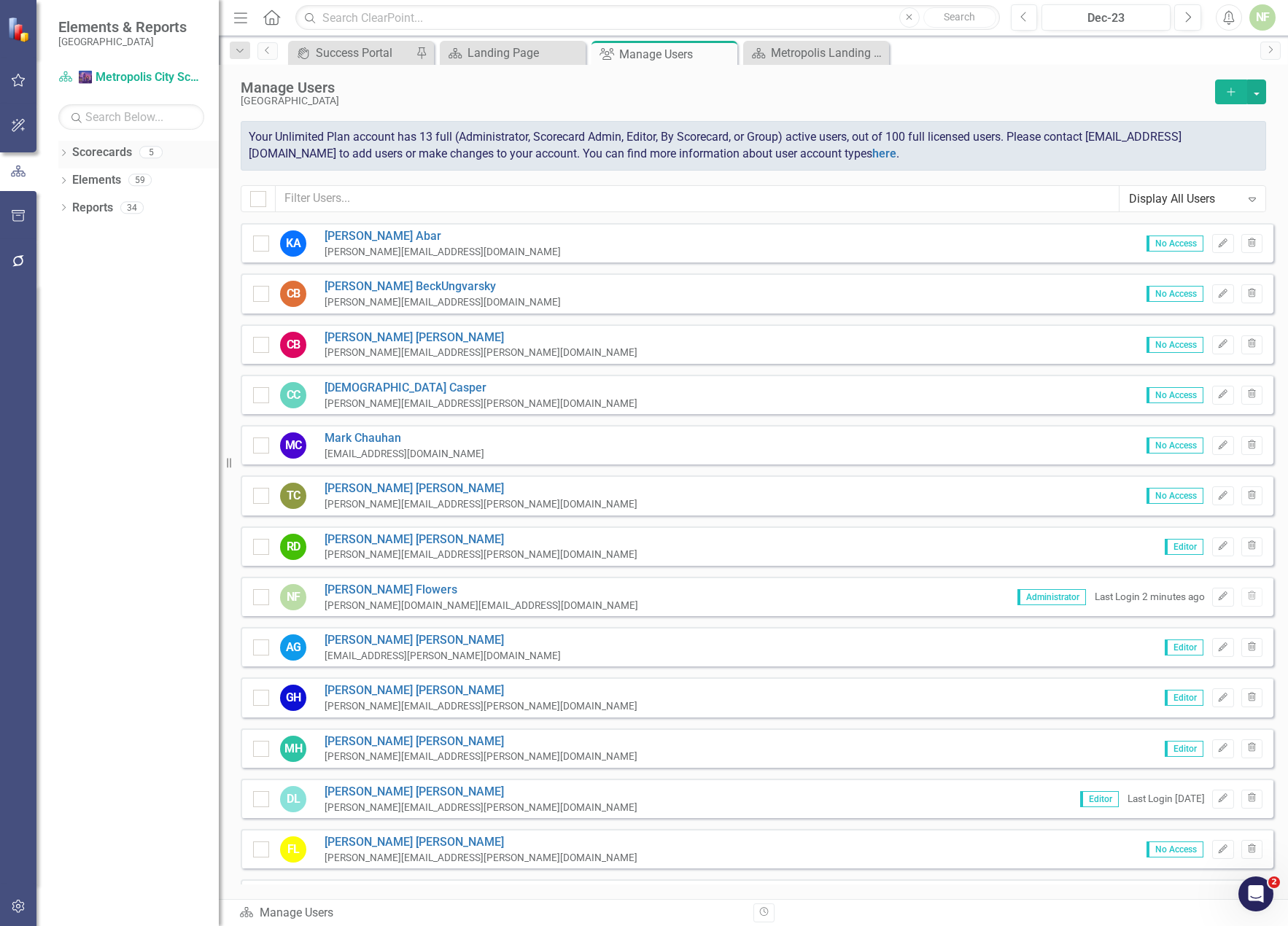
click at [117, 152] on link "Scorecards" at bounding box center [102, 152] width 59 height 17
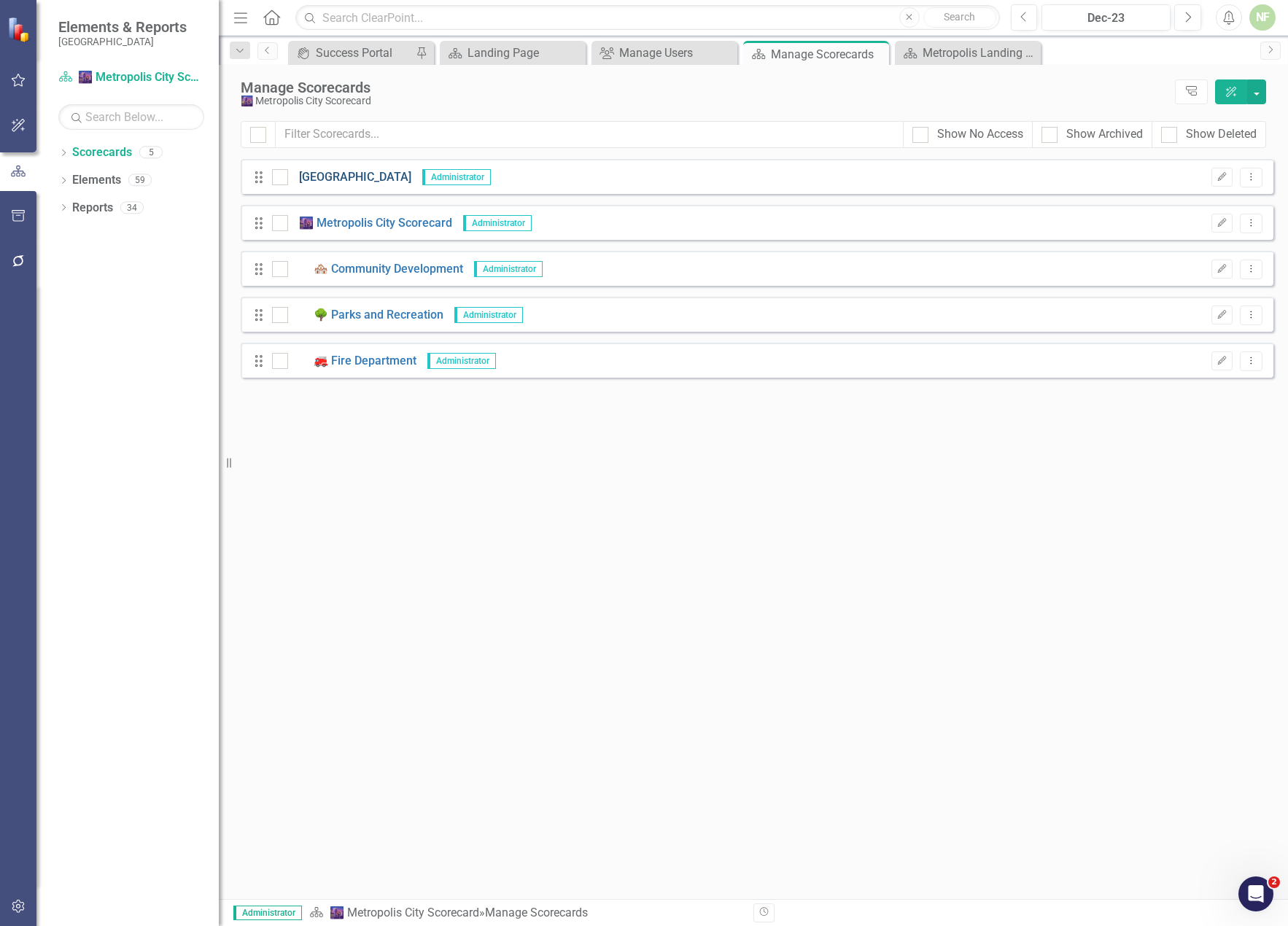
click at [412, 174] on link "[GEOGRAPHIC_DATA]" at bounding box center [350, 177] width 123 height 17
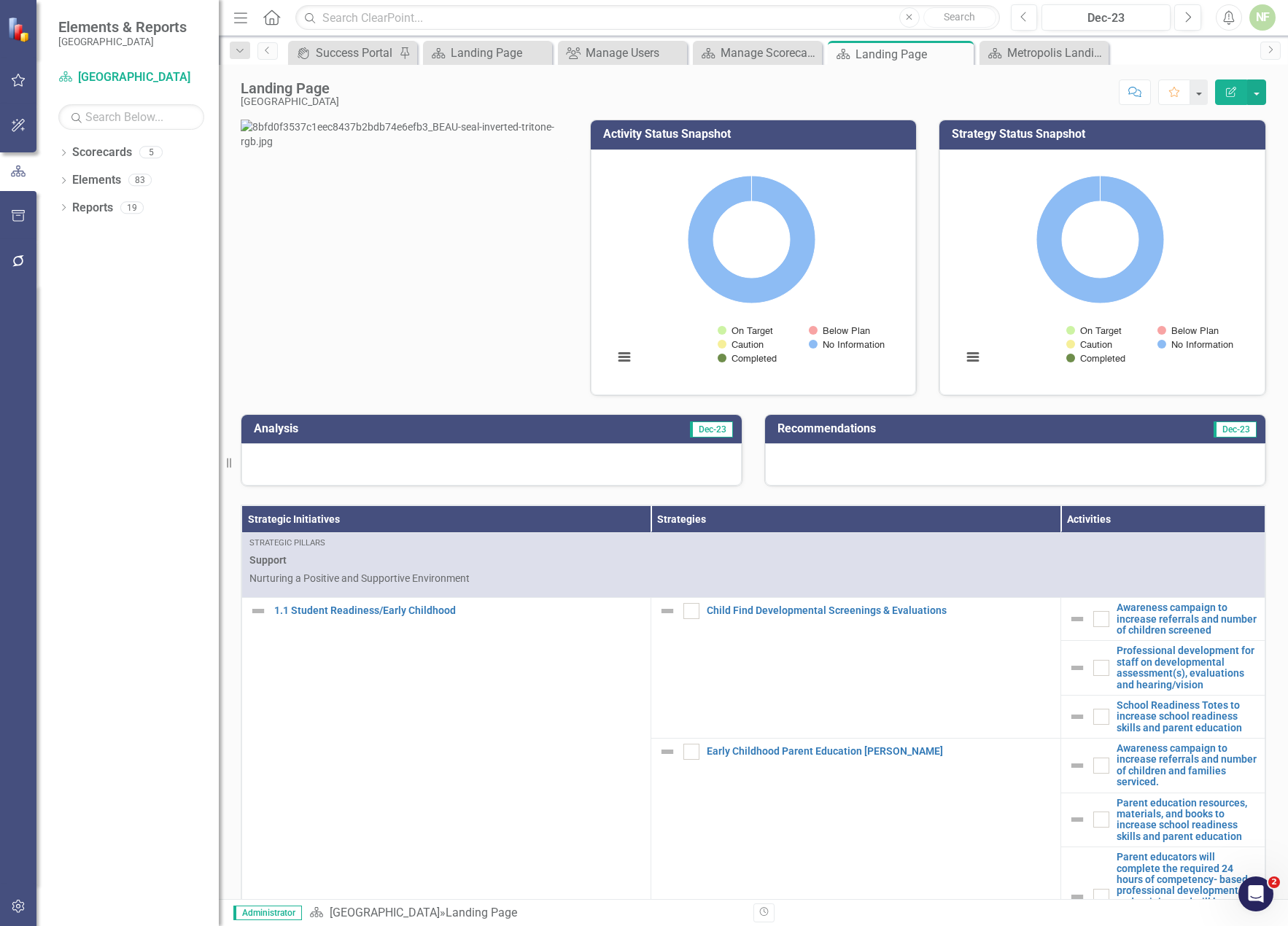
click at [1270, 24] on div "NF" at bounding box center [1263, 17] width 26 height 26
click at [1213, 207] on link "Logout Log Out" at bounding box center [1217, 211] width 115 height 27
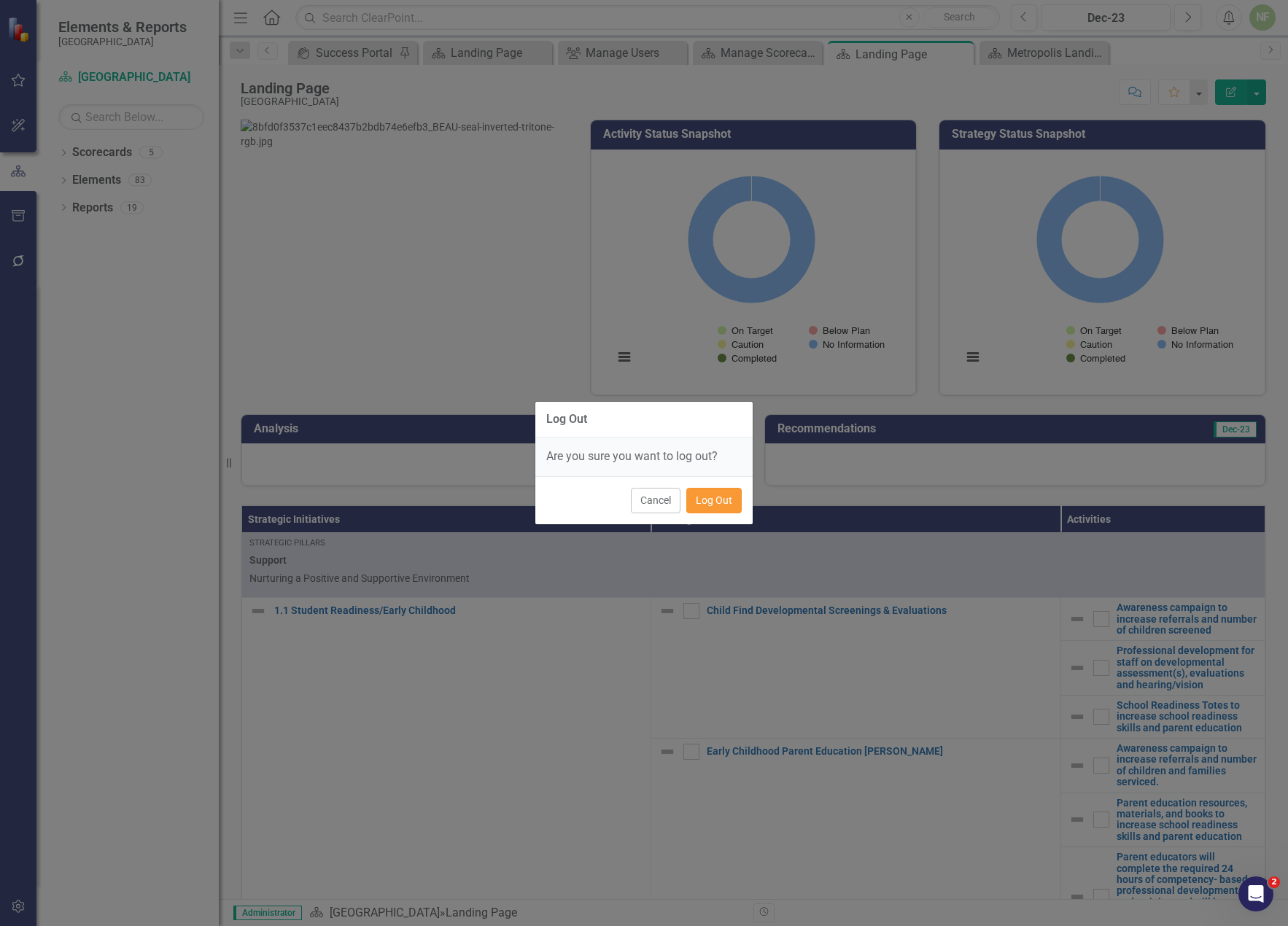
click at [726, 503] on button "Log Out" at bounding box center [714, 500] width 55 height 25
